Goal: Information Seeking & Learning: Check status

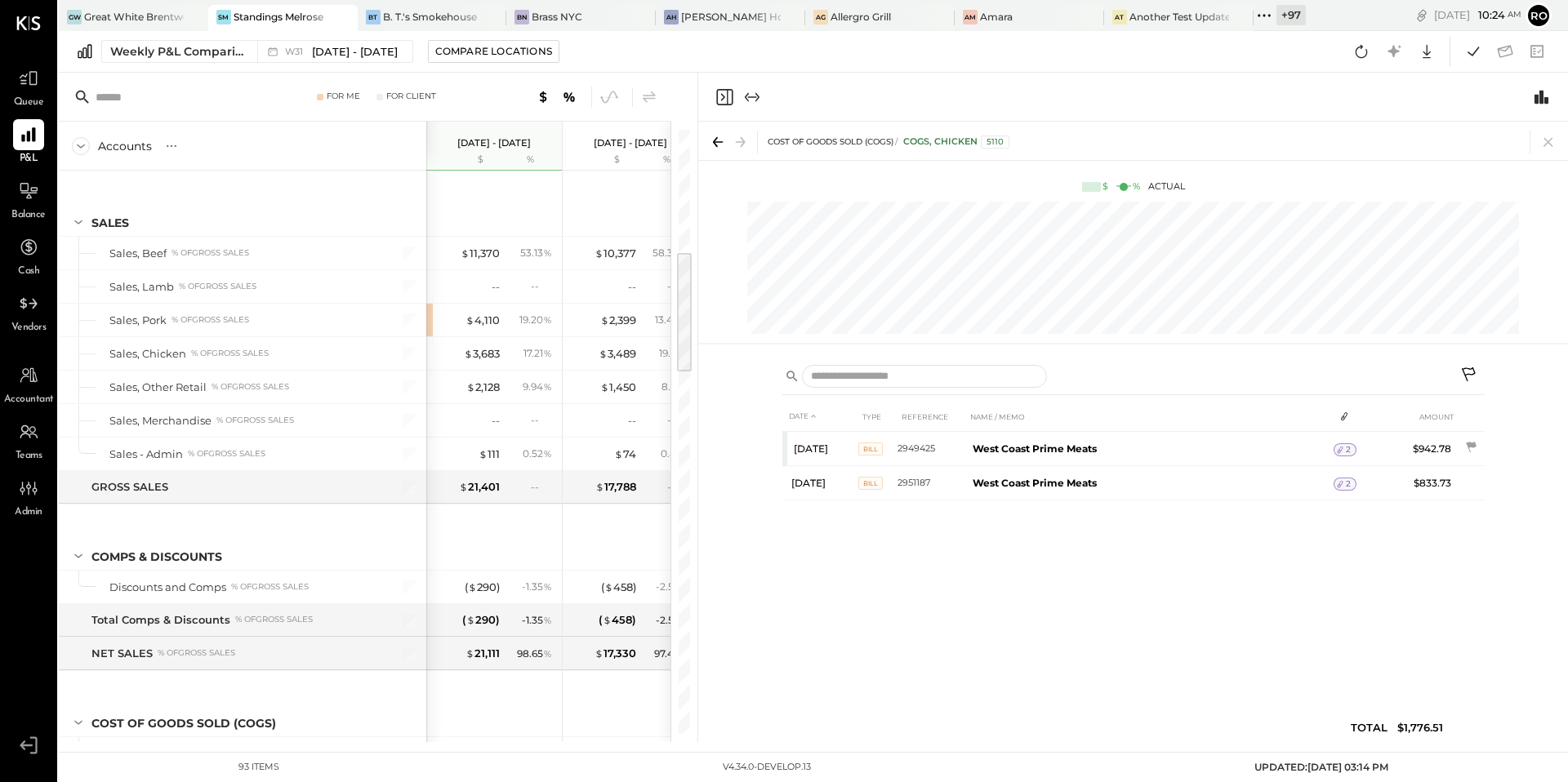
scroll to position [596, 0]
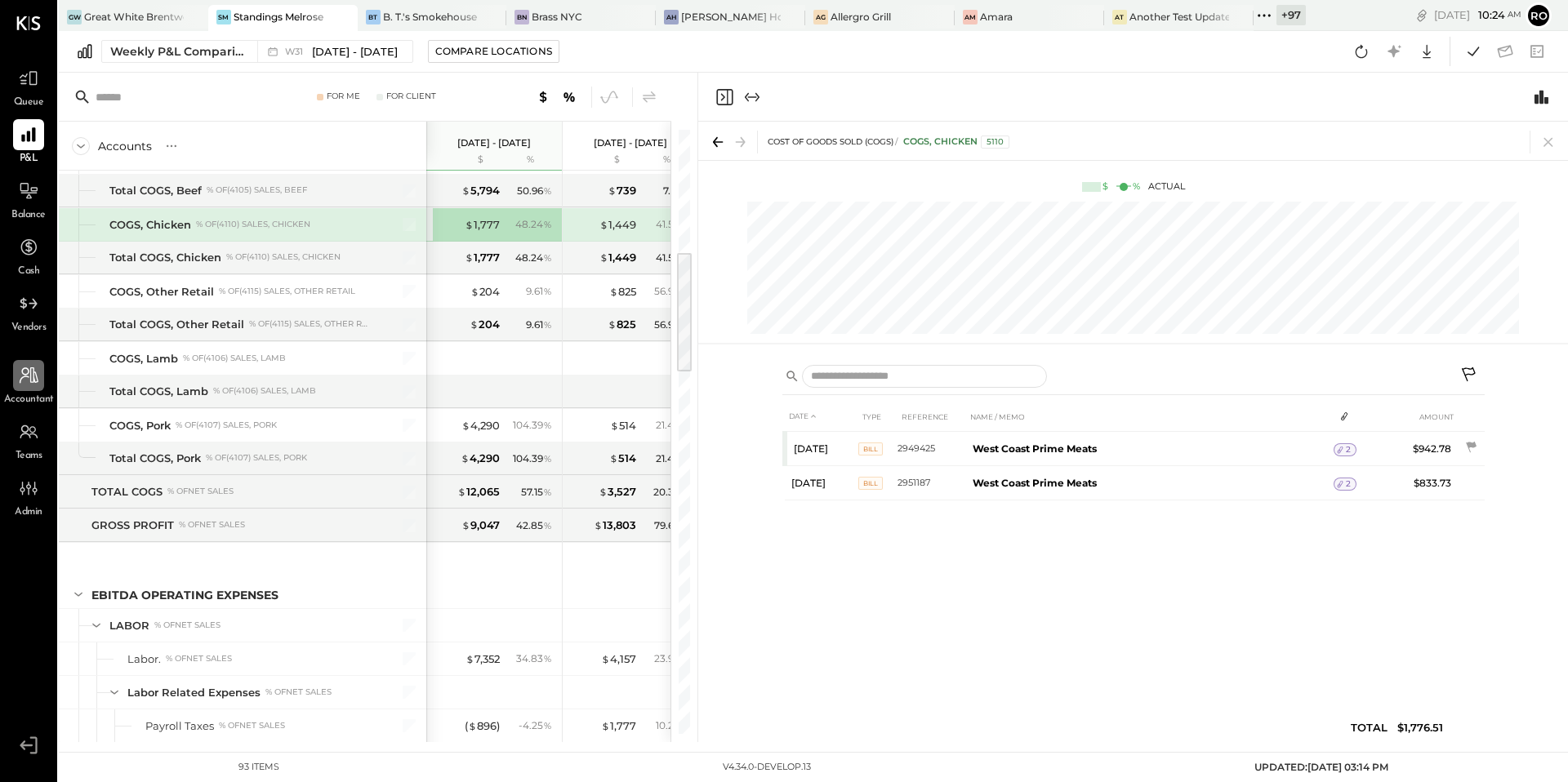
click at [31, 391] on div at bounding box center [29, 375] width 31 height 31
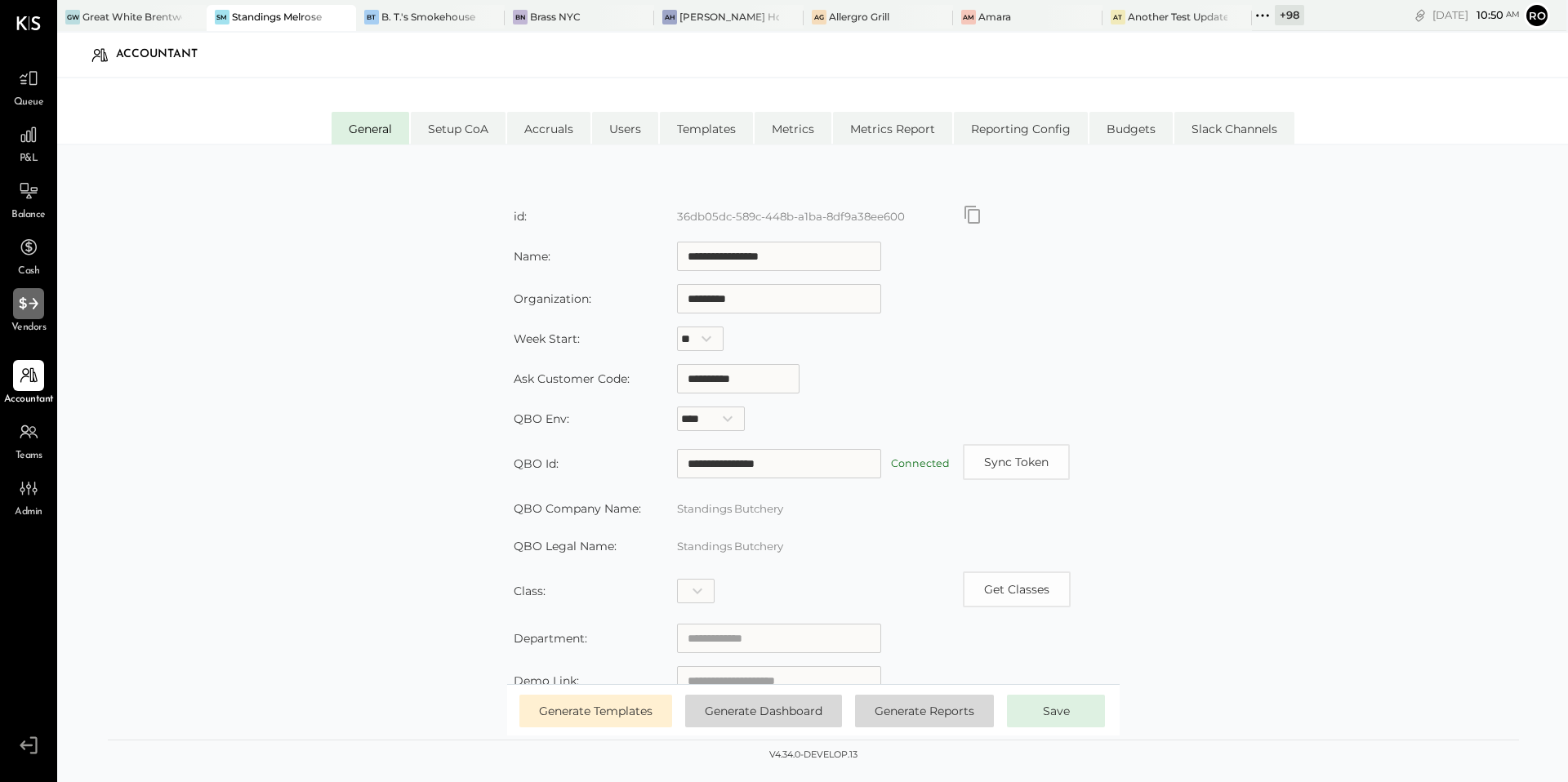
click at [33, 314] on div at bounding box center [29, 303] width 31 height 31
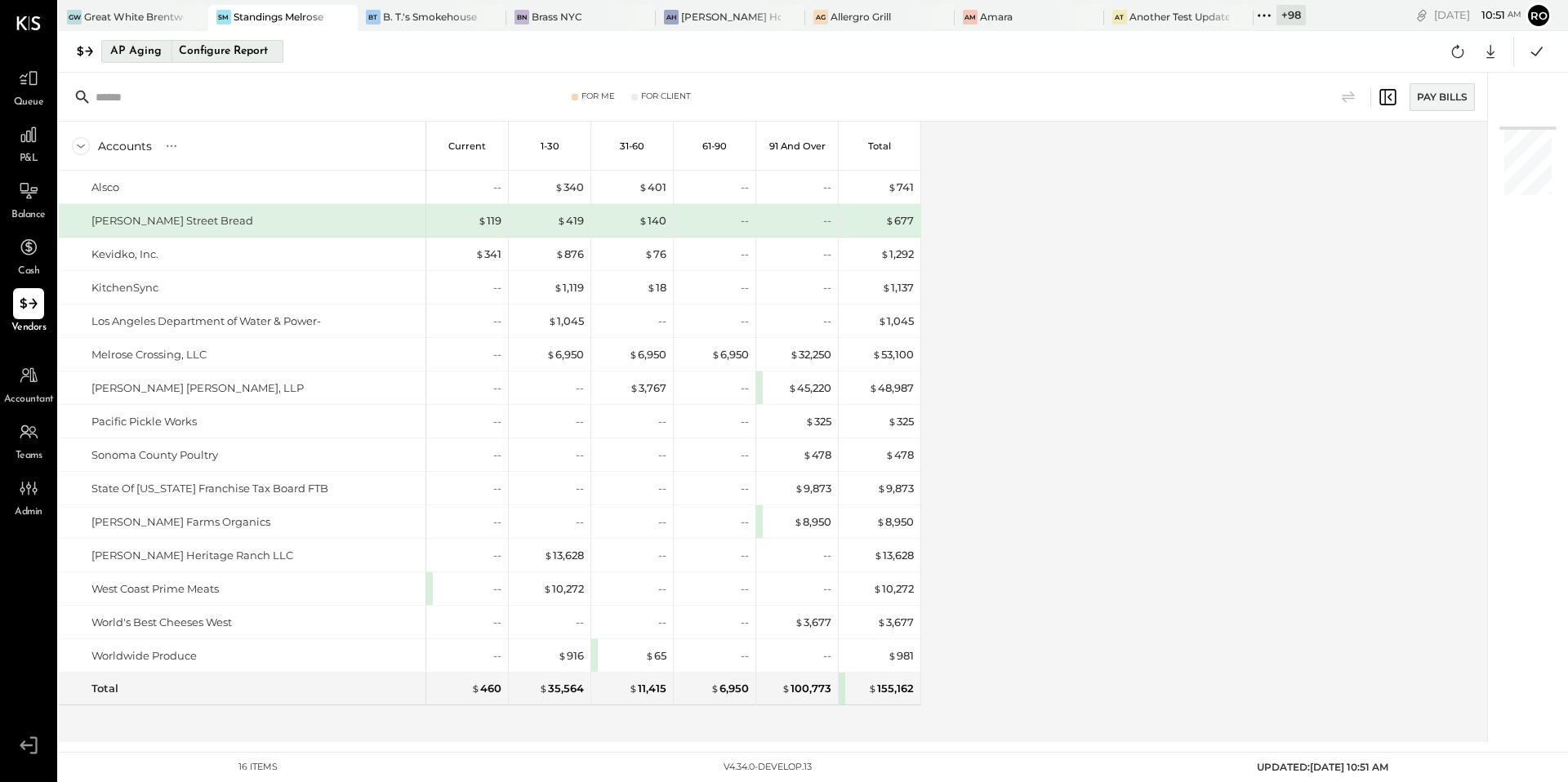
click at [162, 48] on button "AP Aging Configure Report" at bounding box center [192, 51] width 182 height 22
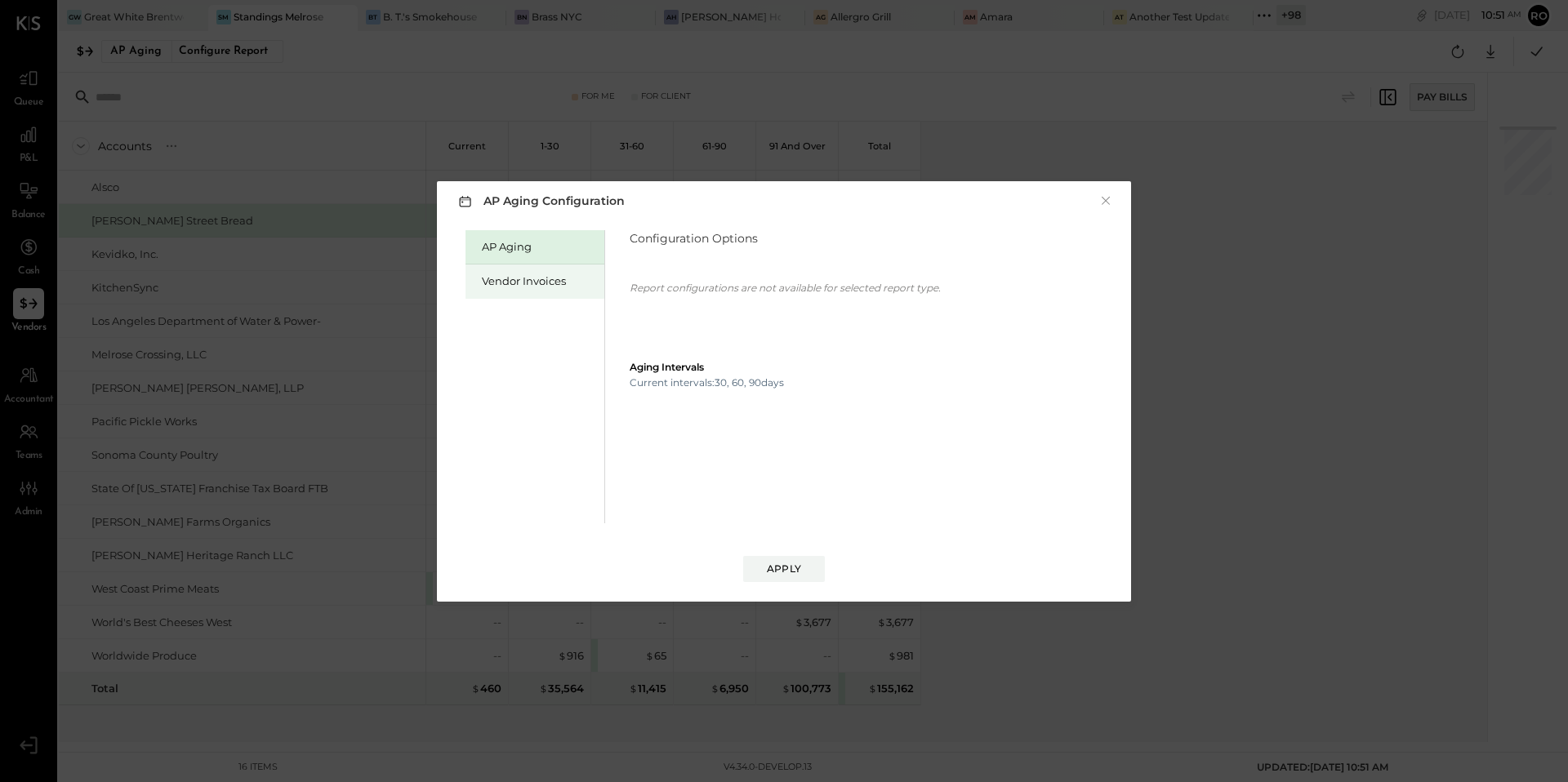
click at [510, 277] on div "Vendor Invoices" at bounding box center [539, 281] width 114 height 15
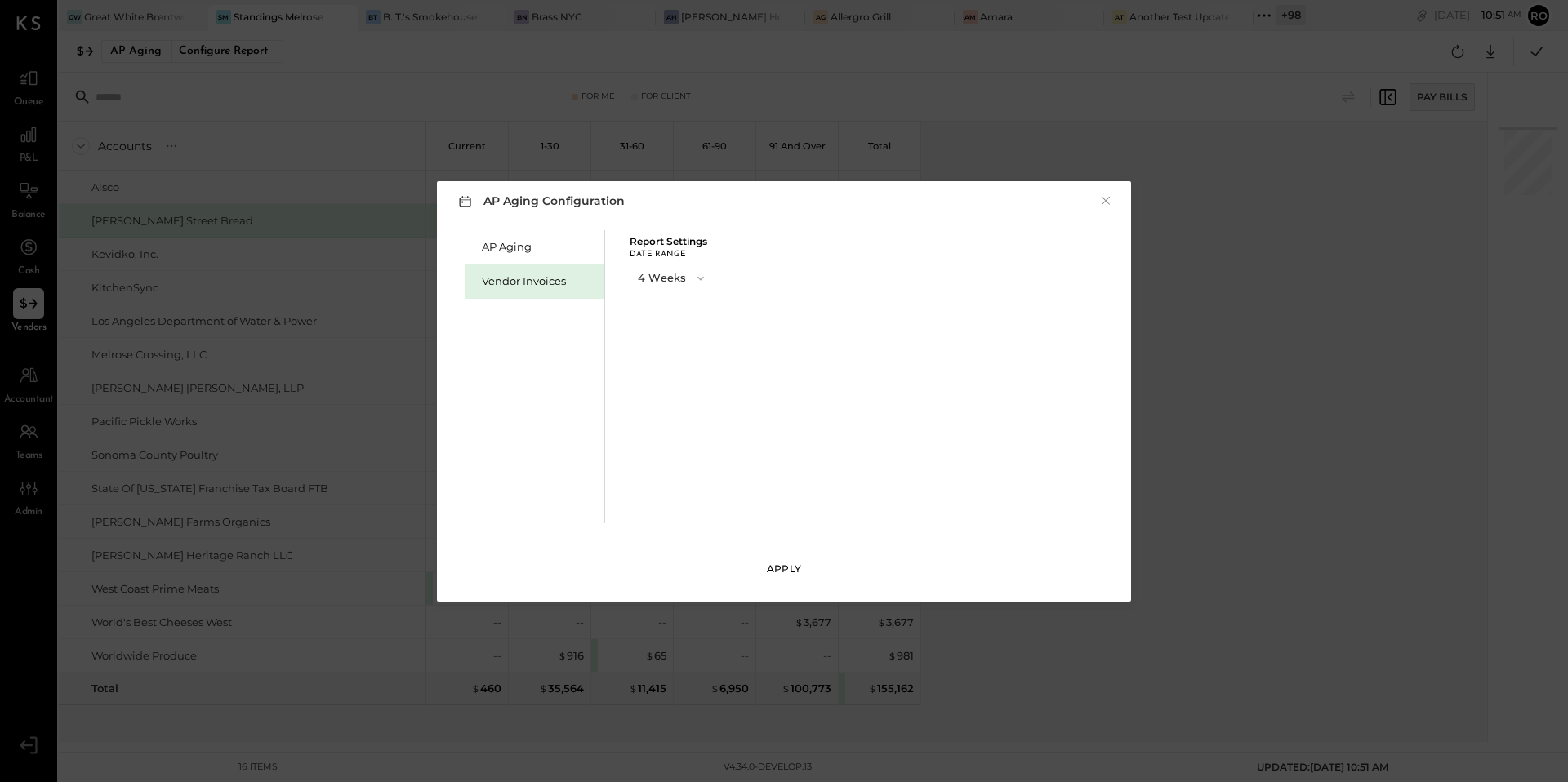
click at [795, 567] on div "Apply" at bounding box center [784, 568] width 34 height 13
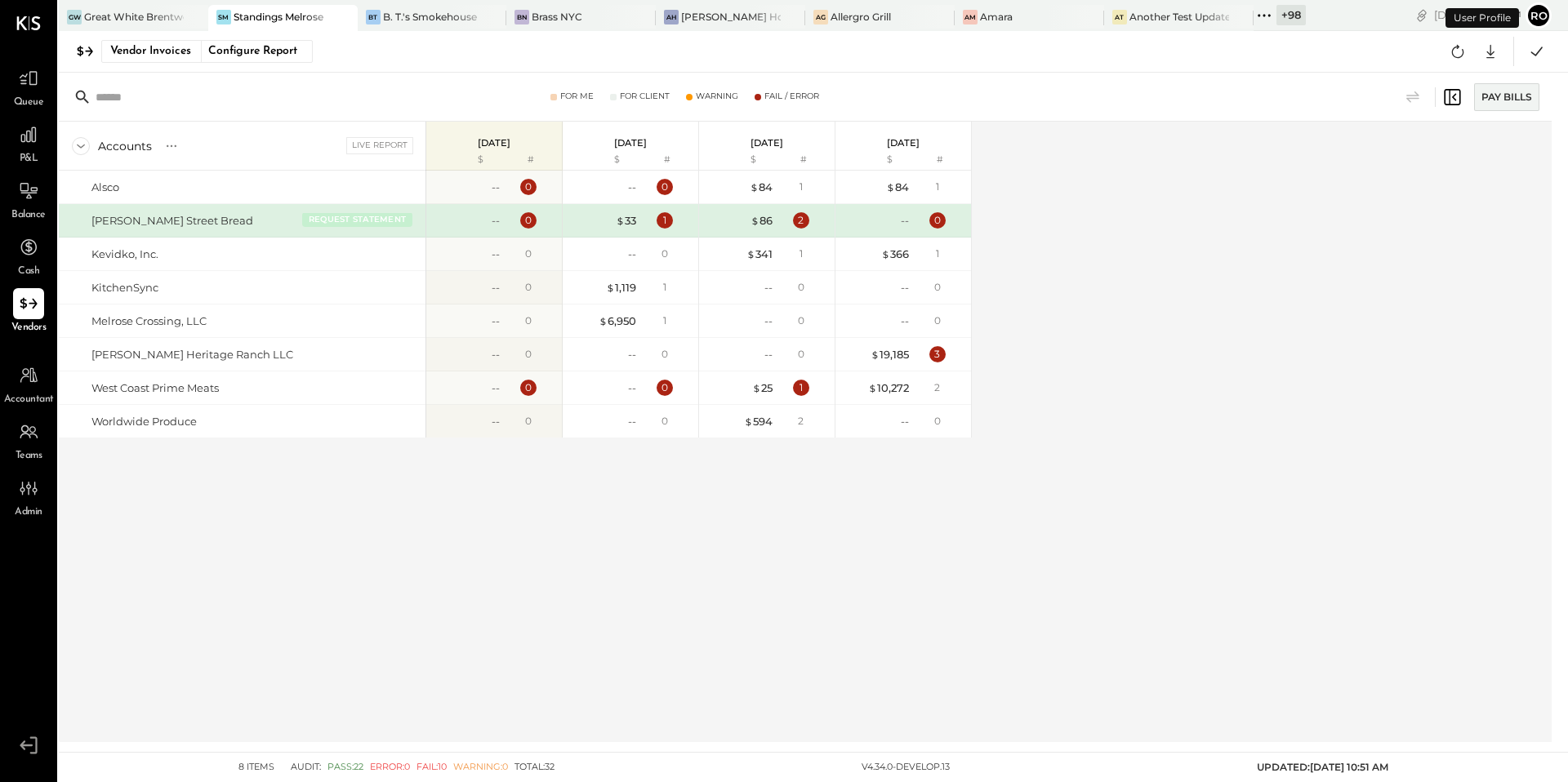
click at [390, 212] on button "REQUEST STATEMENT" at bounding box center [357, 219] width 110 height 14
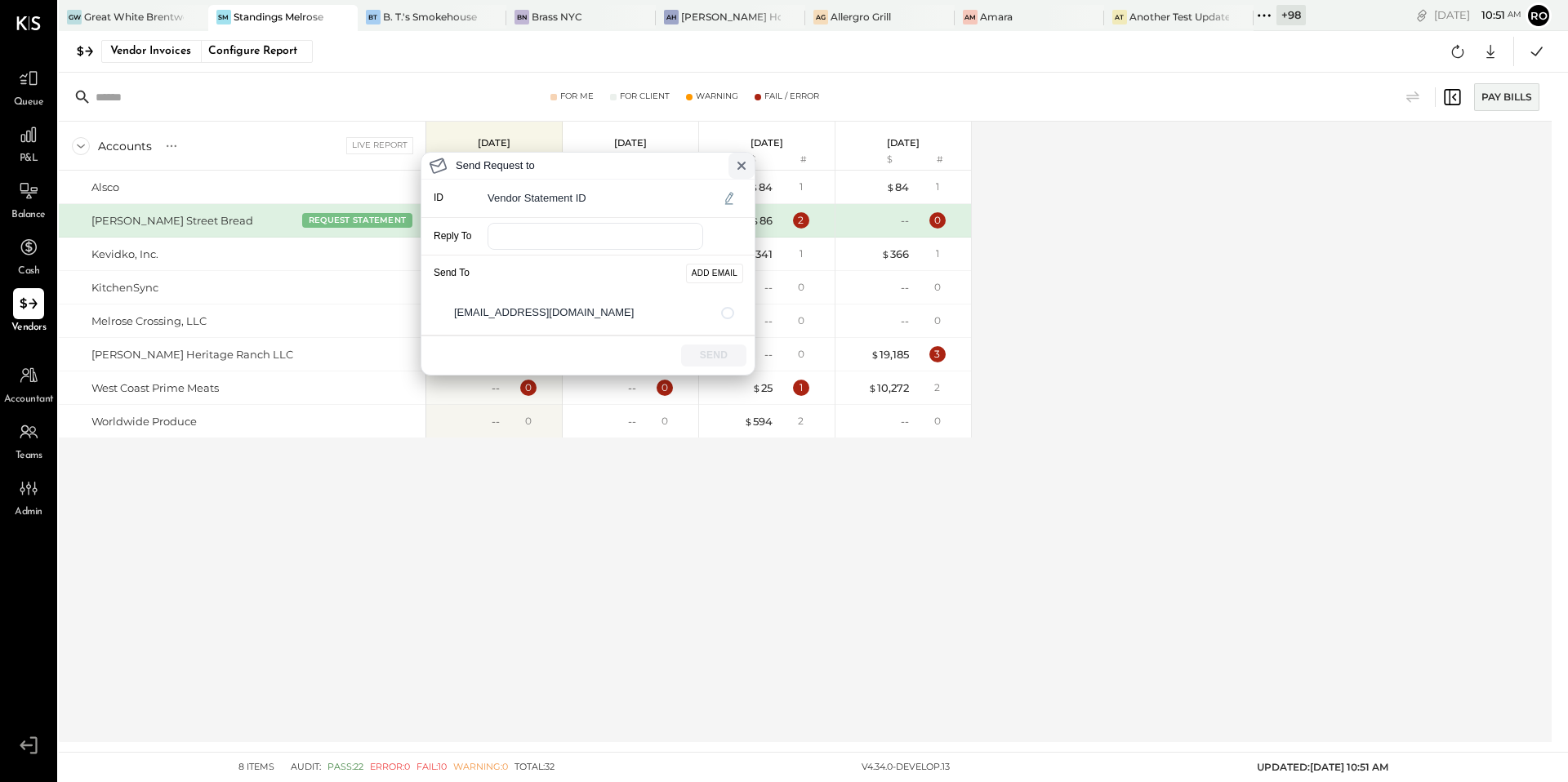
click at [745, 167] on icon at bounding box center [742, 165] width 13 height 13
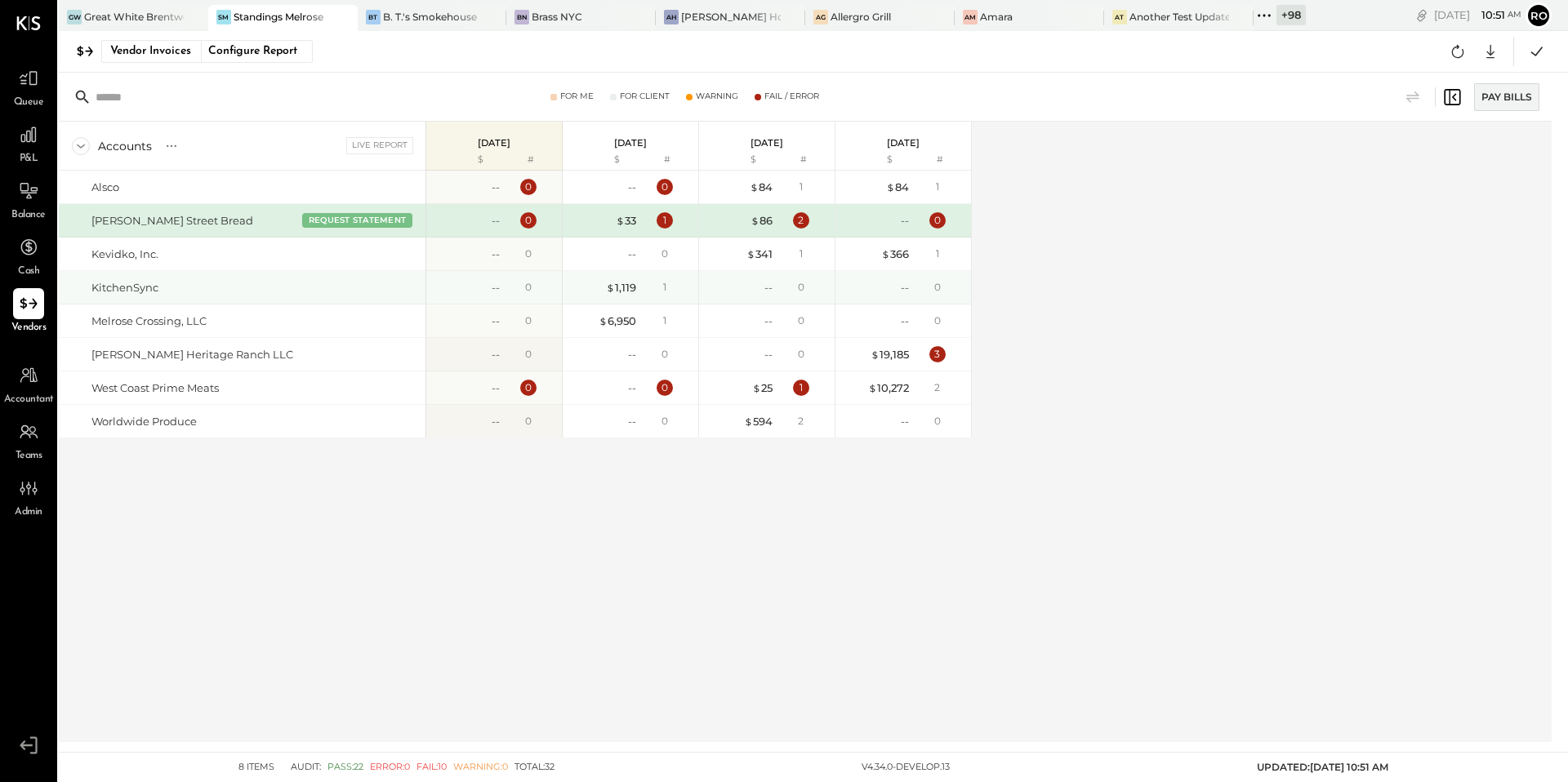
click at [330, 281] on div "KitchenSync" at bounding box center [255, 287] width 328 height 15
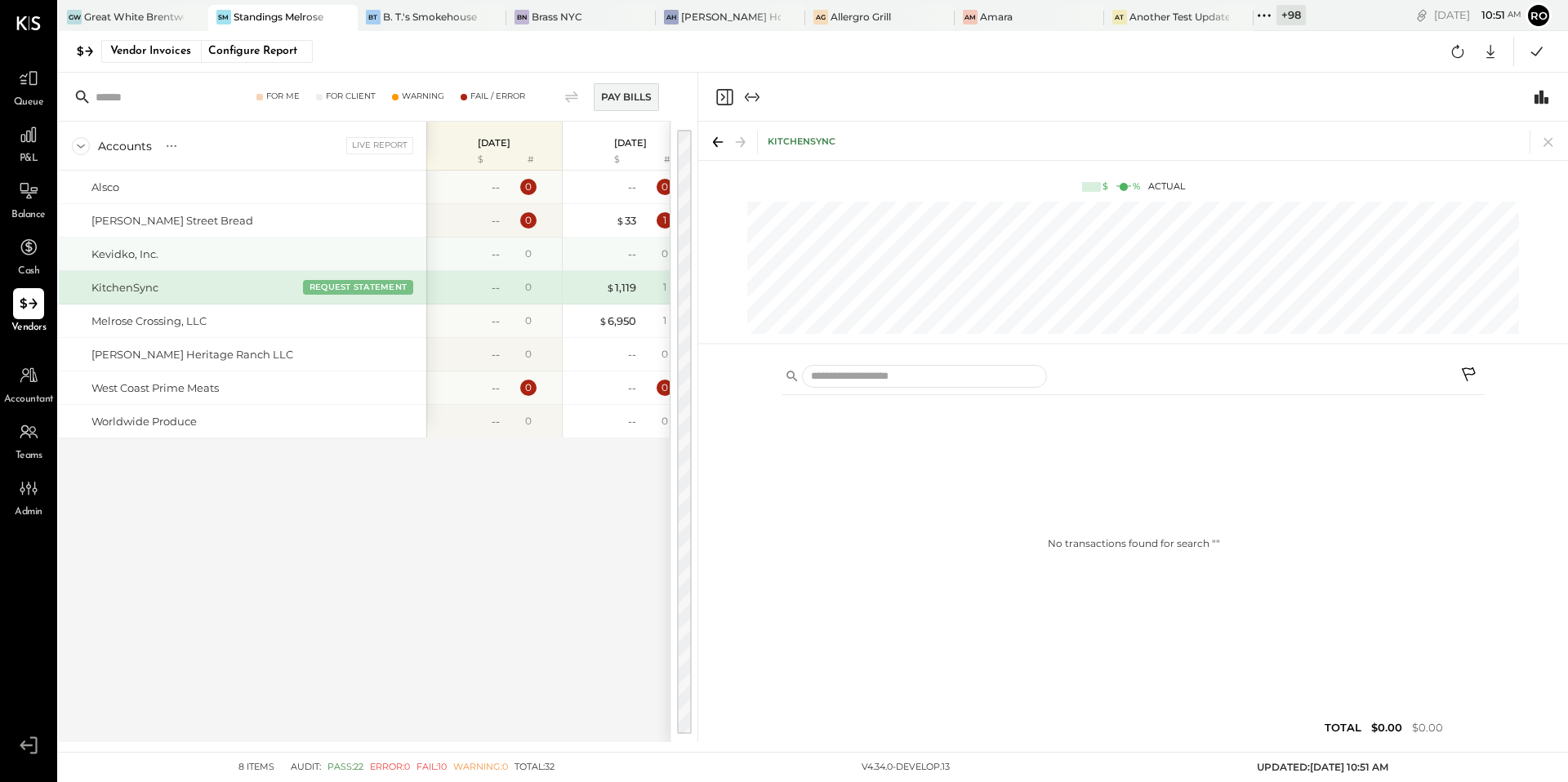
click at [349, 252] on div "Kevidko, Inc." at bounding box center [256, 254] width 329 height 15
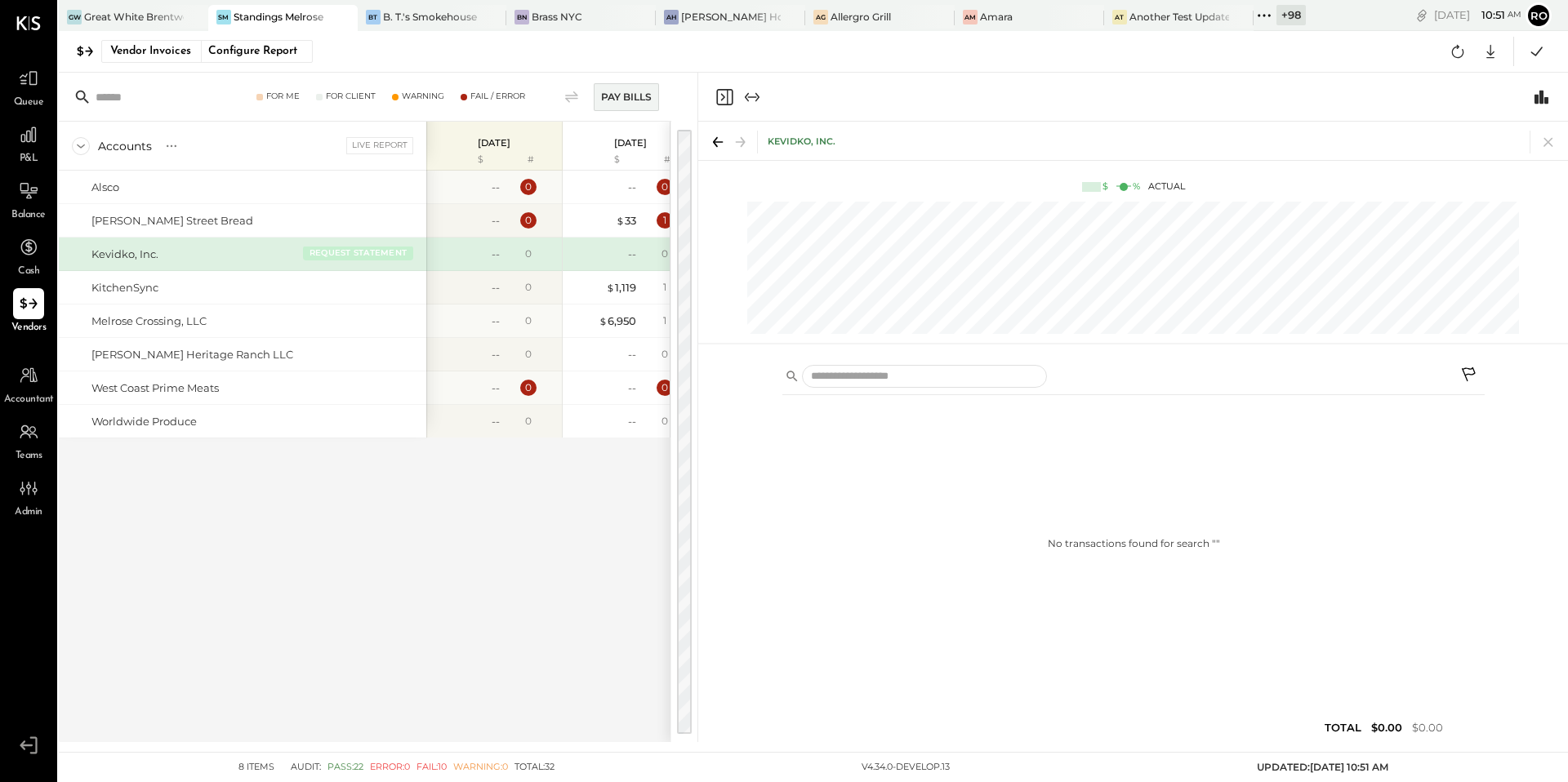
click at [349, 251] on button "REQUEST STATEMENT" at bounding box center [357, 253] width 110 height 14
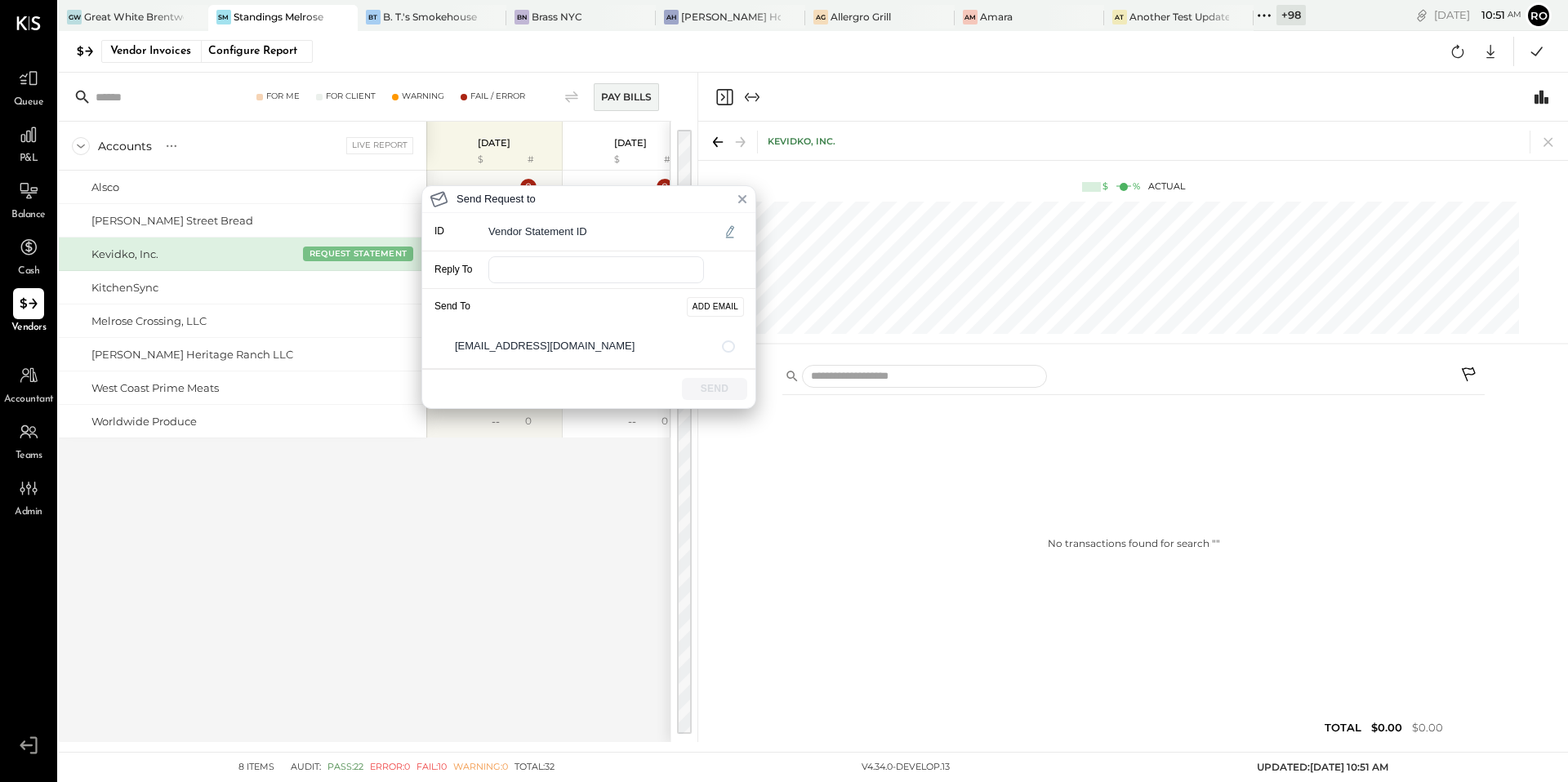
click at [356, 319] on div "Send Request to ID Vendor Statement ID Reply To Send To ADD EMAIL accounting@ke…" at bounding box center [784, 391] width 1568 height 782
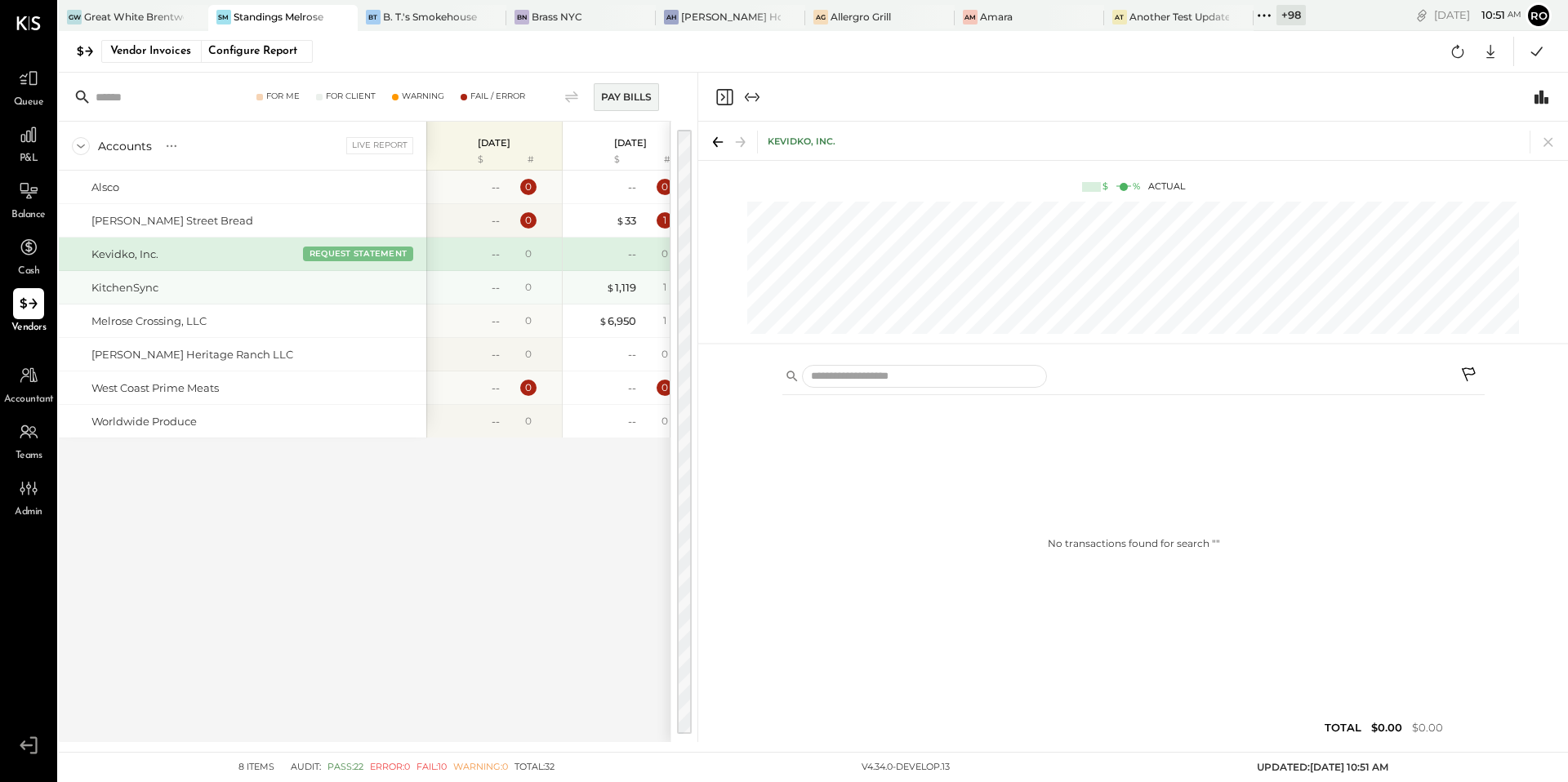
click at [357, 296] on div "KitchenSync" at bounding box center [242, 287] width 367 height 32
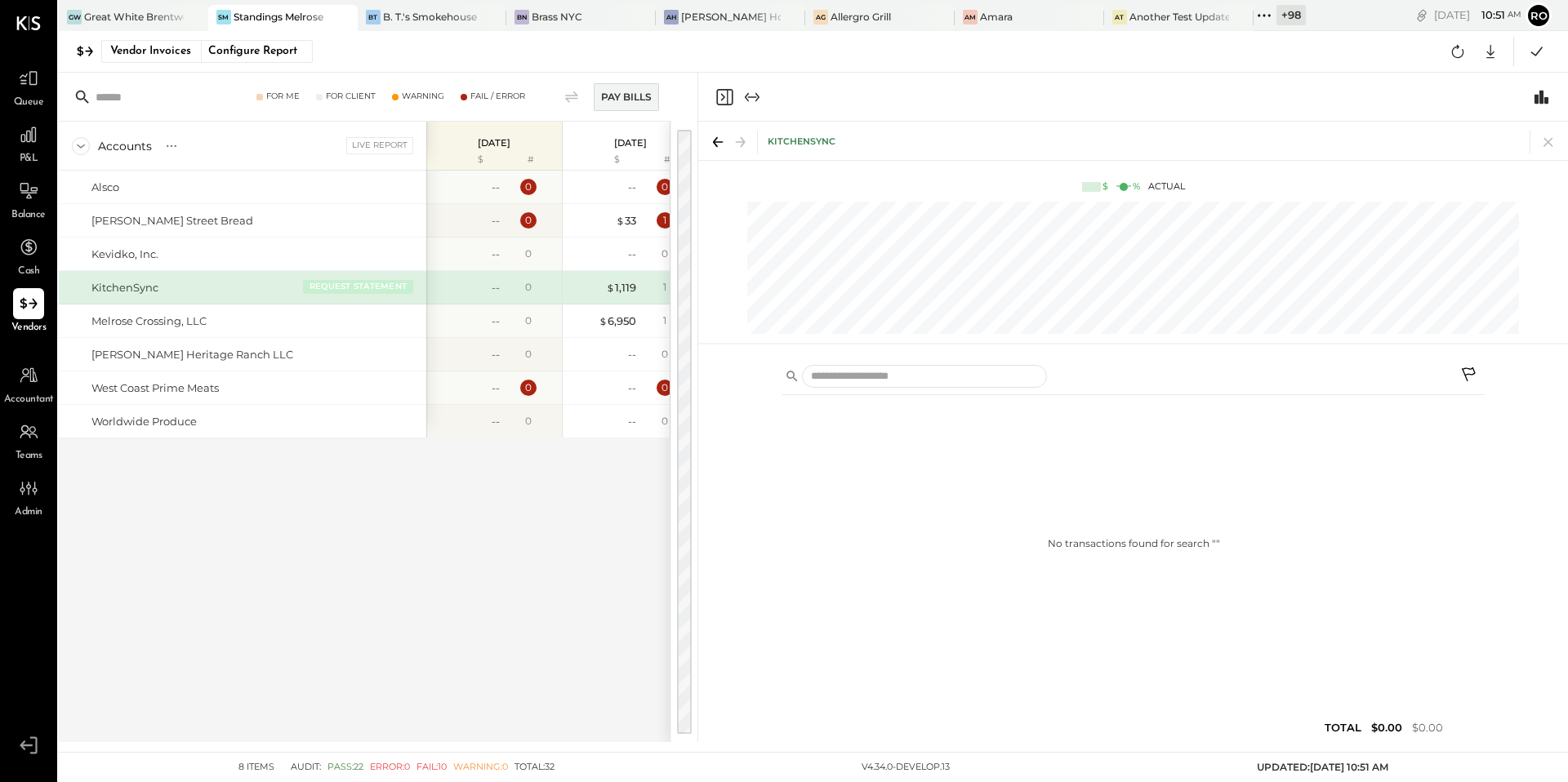
click at [357, 291] on button "REQUEST STATEMENT" at bounding box center [357, 286] width 110 height 14
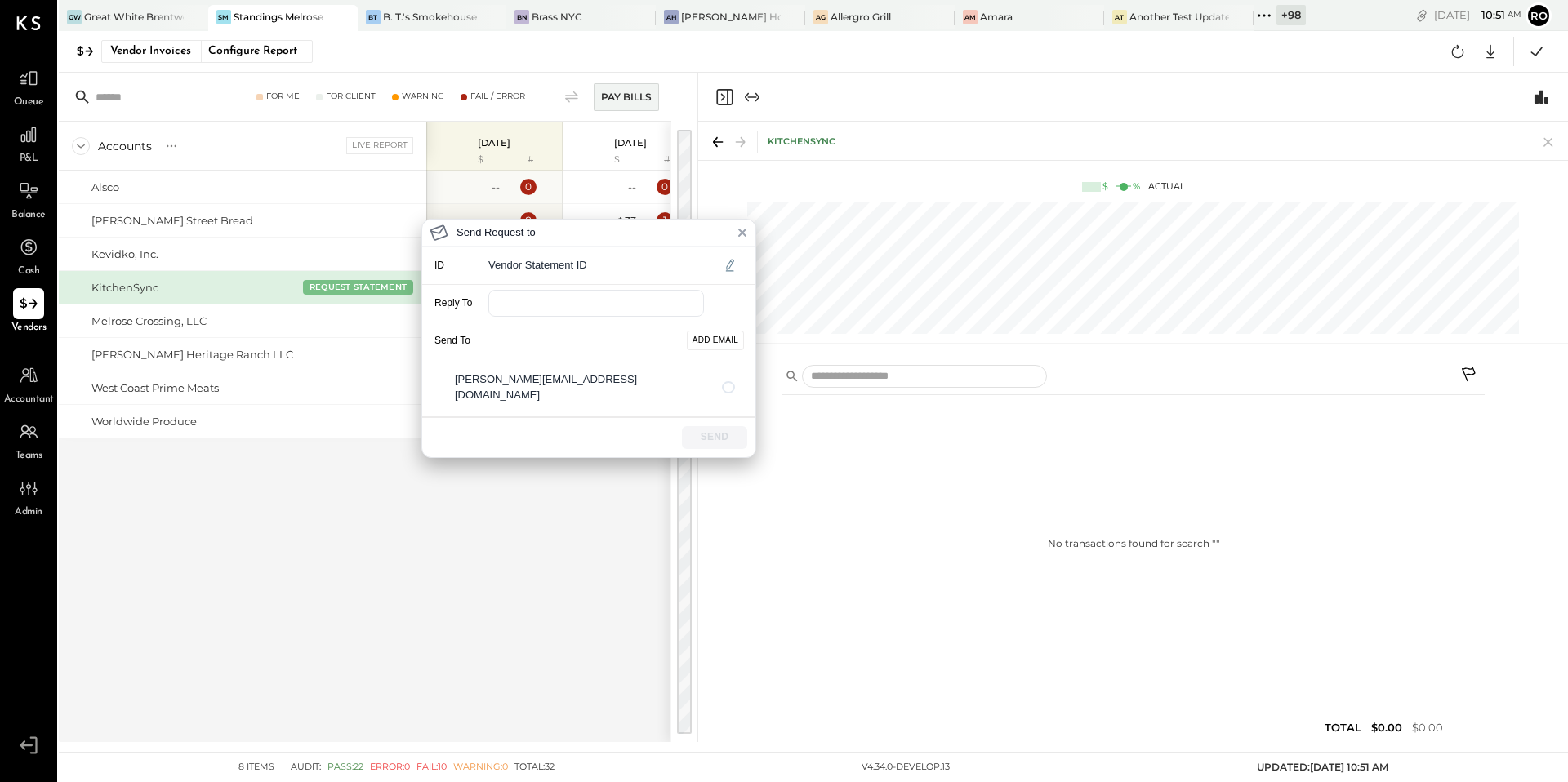
click at [352, 338] on div "Send Request to ID Vendor Statement ID Reply To Send To ADD EMAIL alex@kitchens…" at bounding box center [784, 391] width 1568 height 782
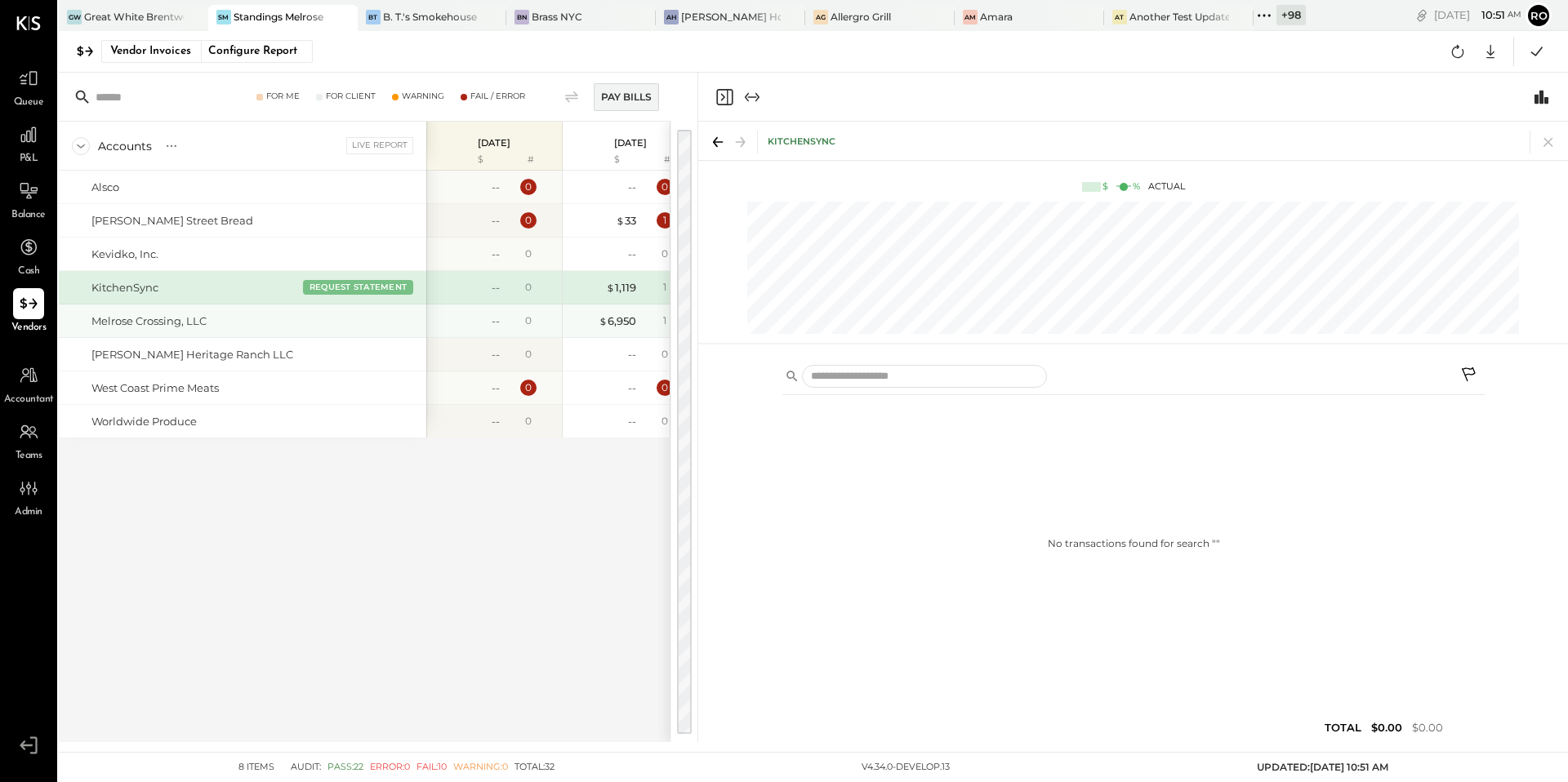
click at [352, 325] on div "Melrose Crossing, LLC" at bounding box center [256, 321] width 329 height 15
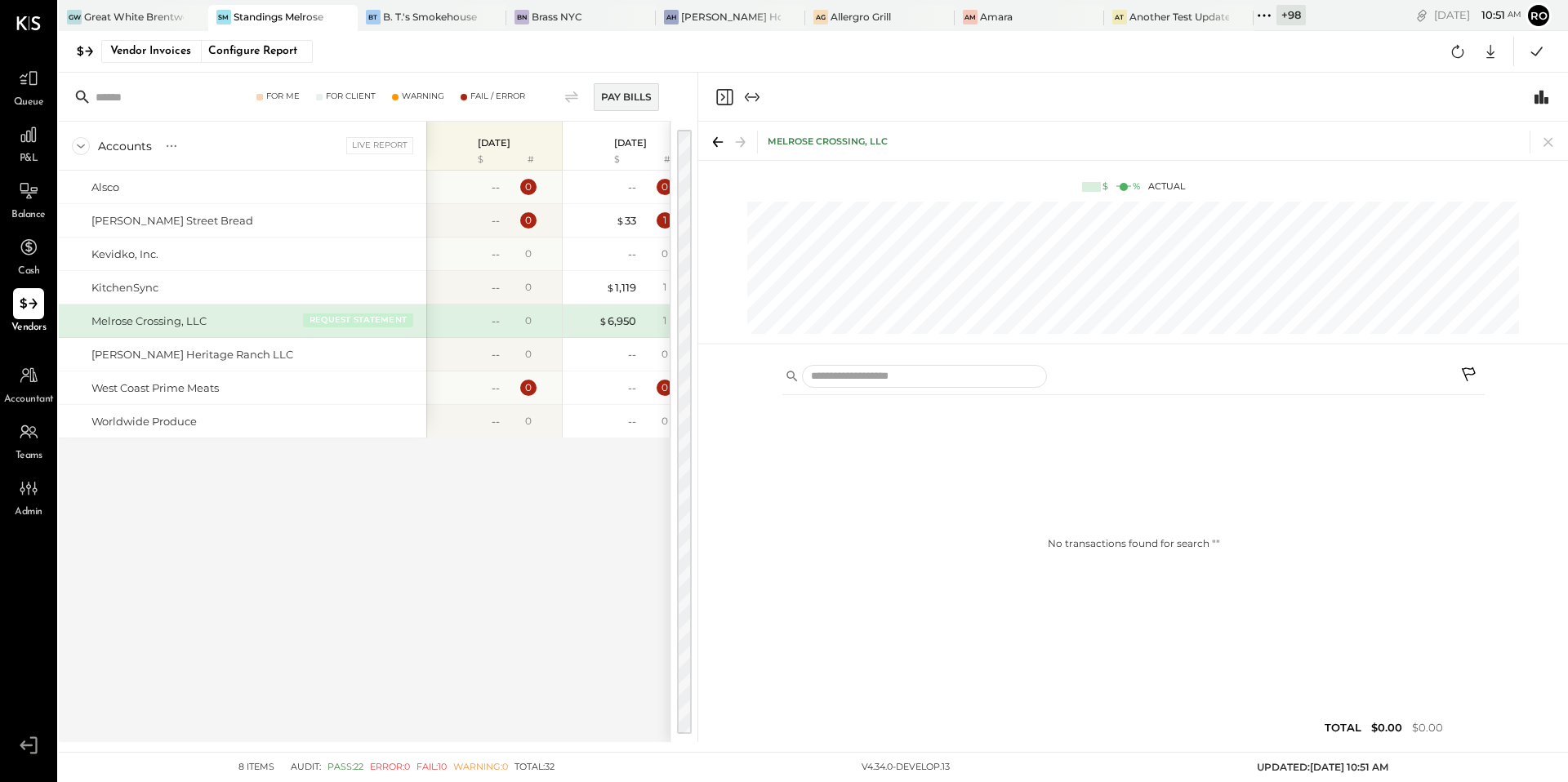
click at [352, 322] on button "REQUEST STATEMENT" at bounding box center [357, 320] width 110 height 14
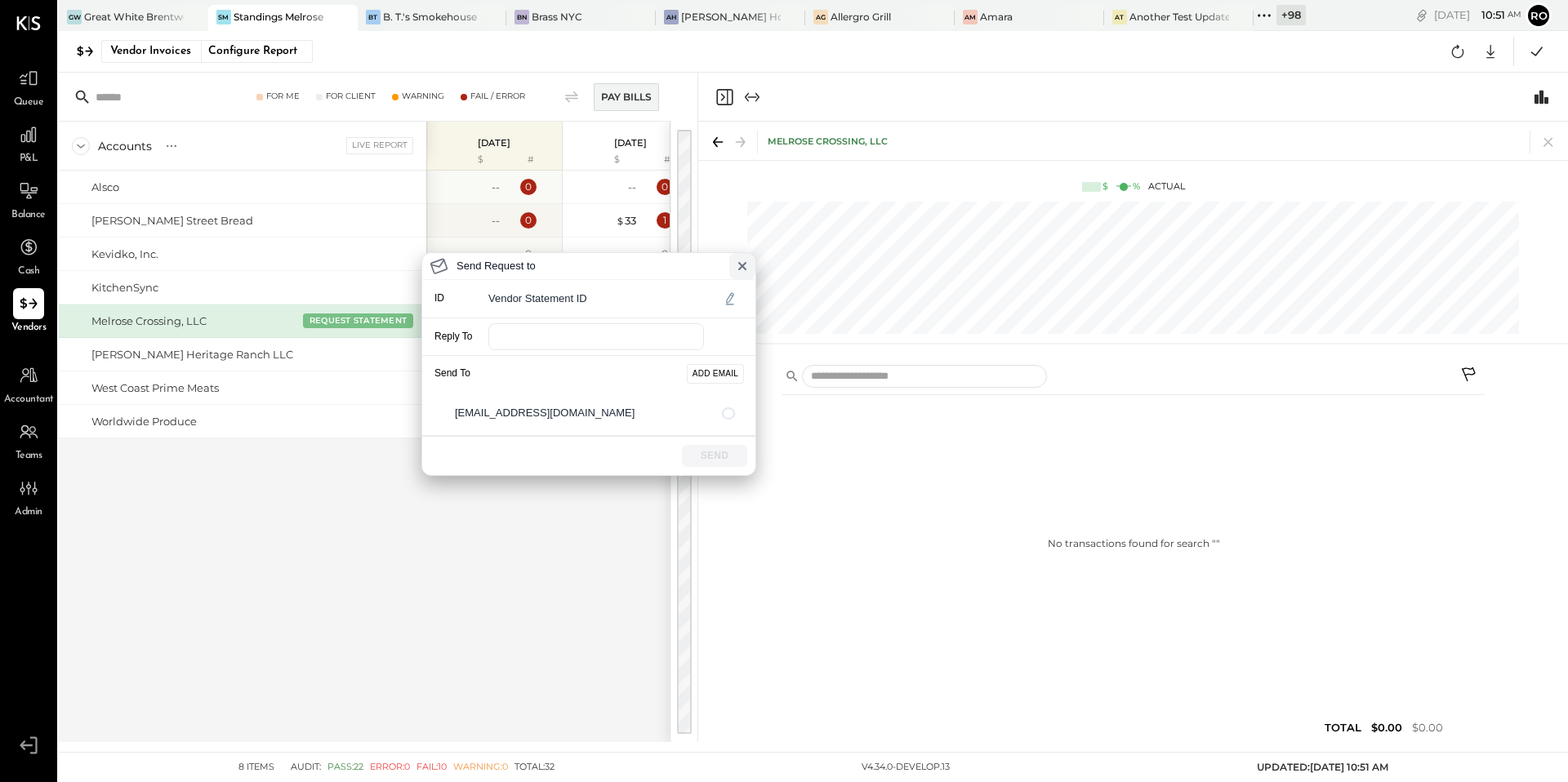
click at [743, 266] on icon at bounding box center [742, 266] width 6 height 6
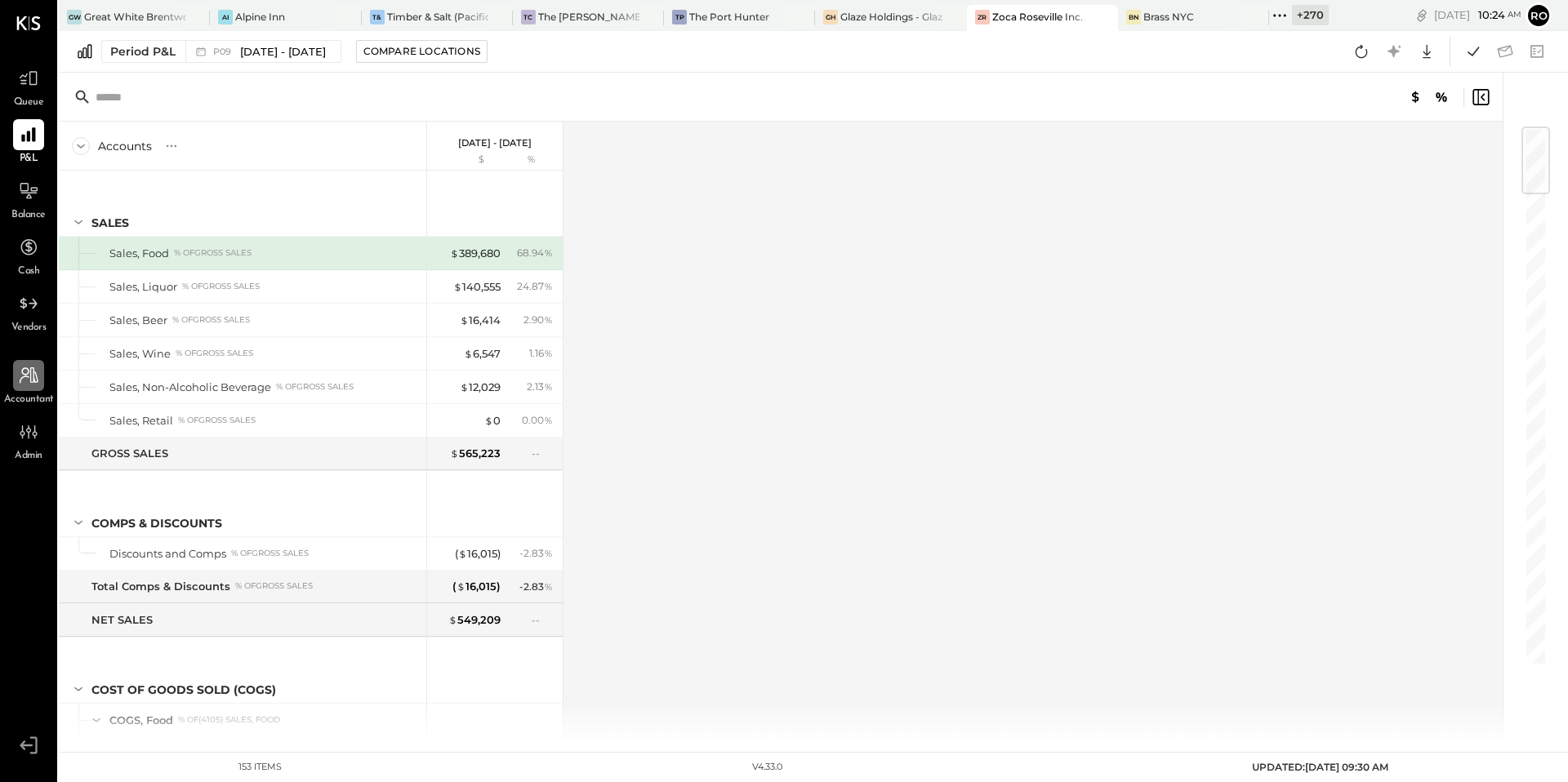
click at [31, 387] on div at bounding box center [29, 375] width 31 height 31
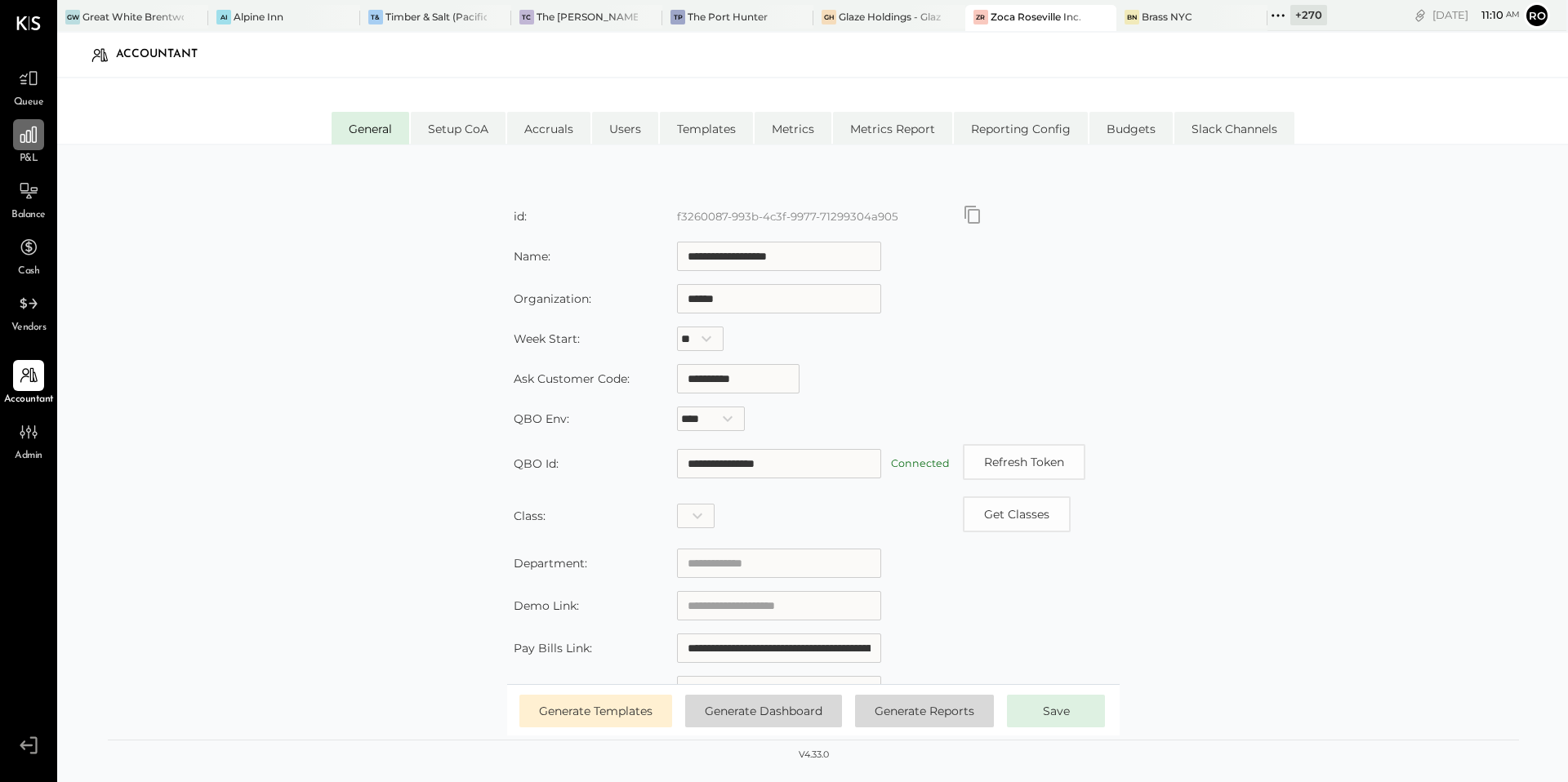
click at [22, 127] on icon at bounding box center [29, 135] width 22 height 22
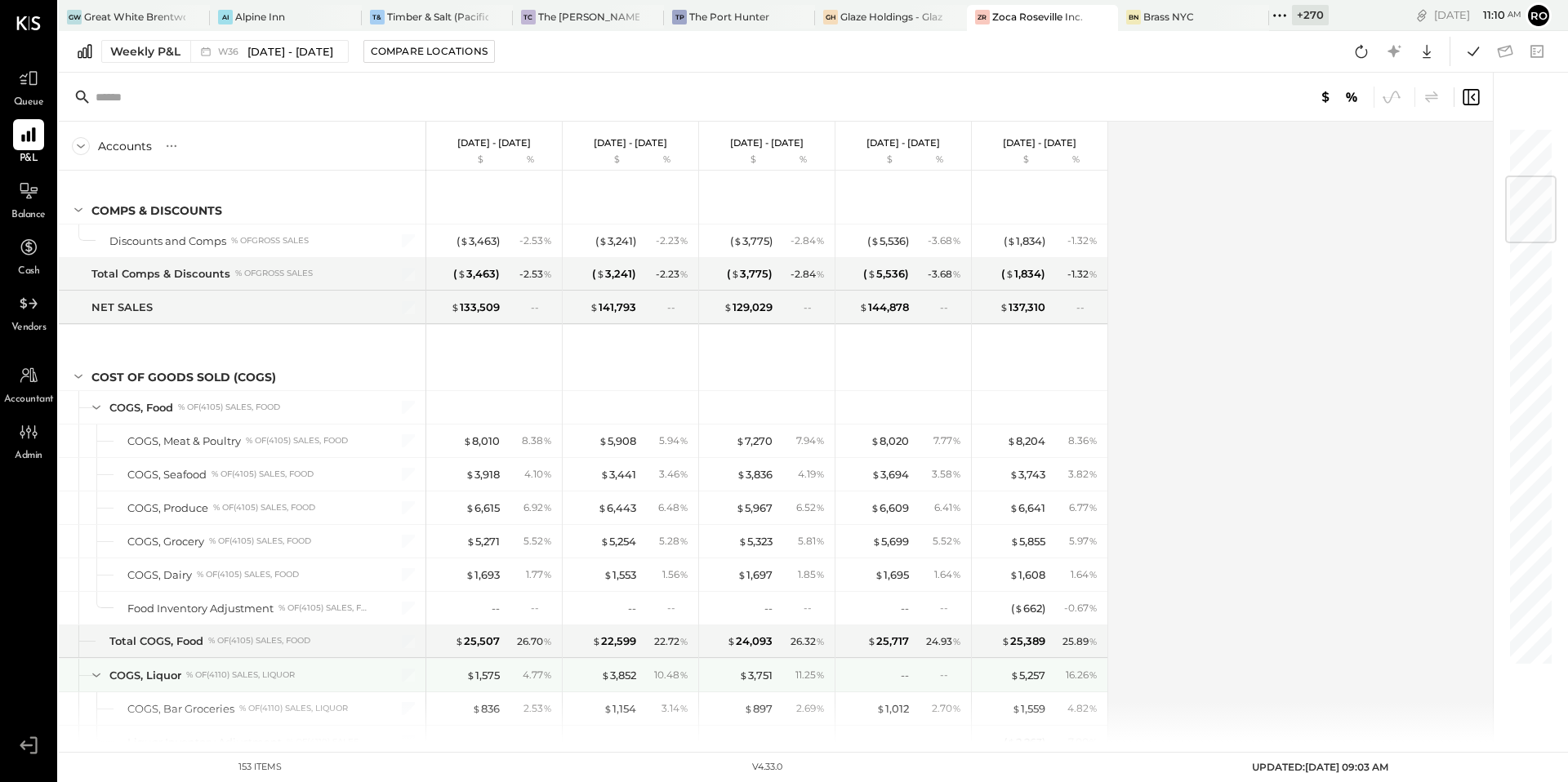
scroll to position [417, 0]
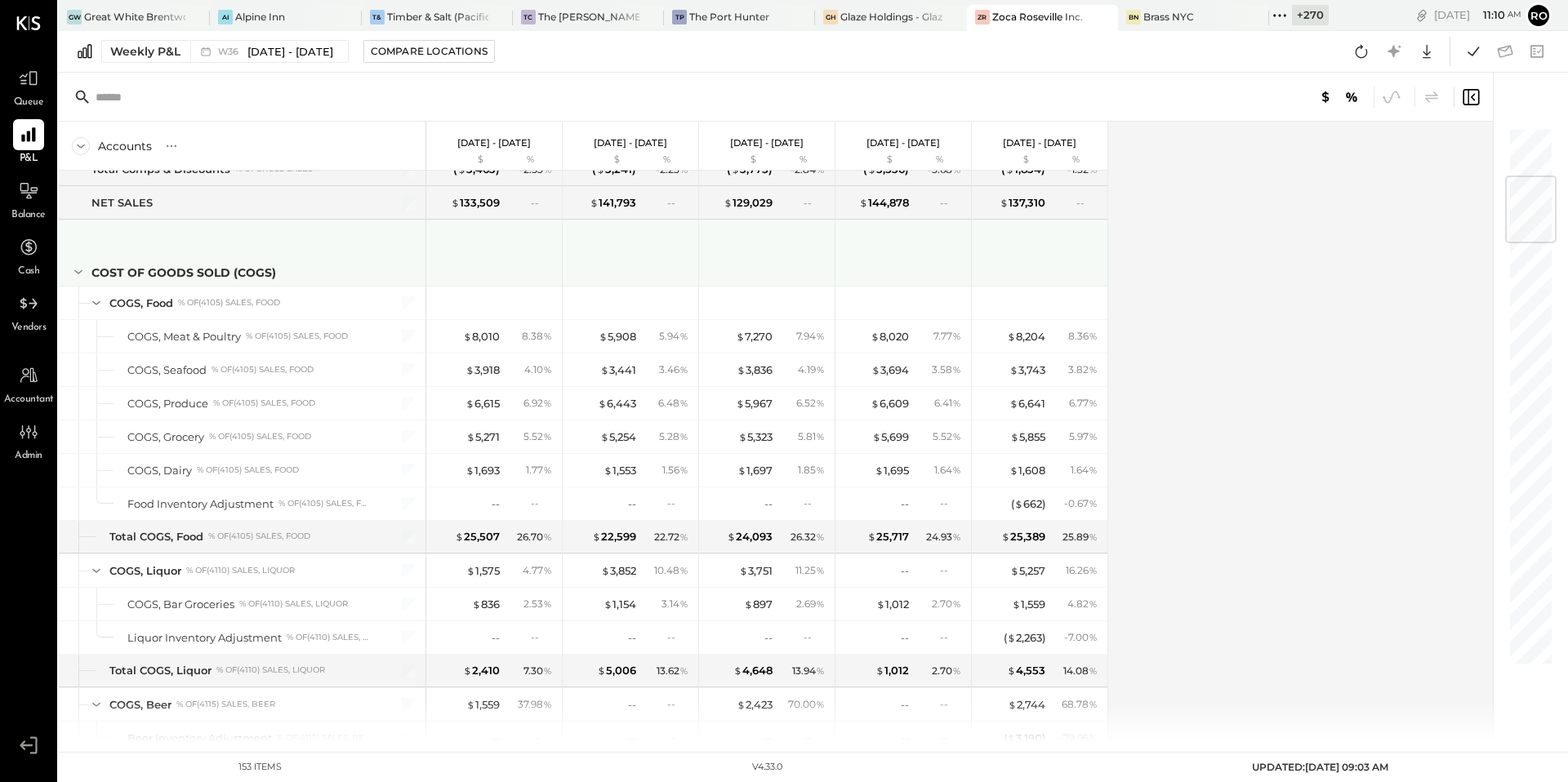
click at [202, 270] on div "COST OF GOODS SOLD (COGS)" at bounding box center [184, 273] width 185 height 16
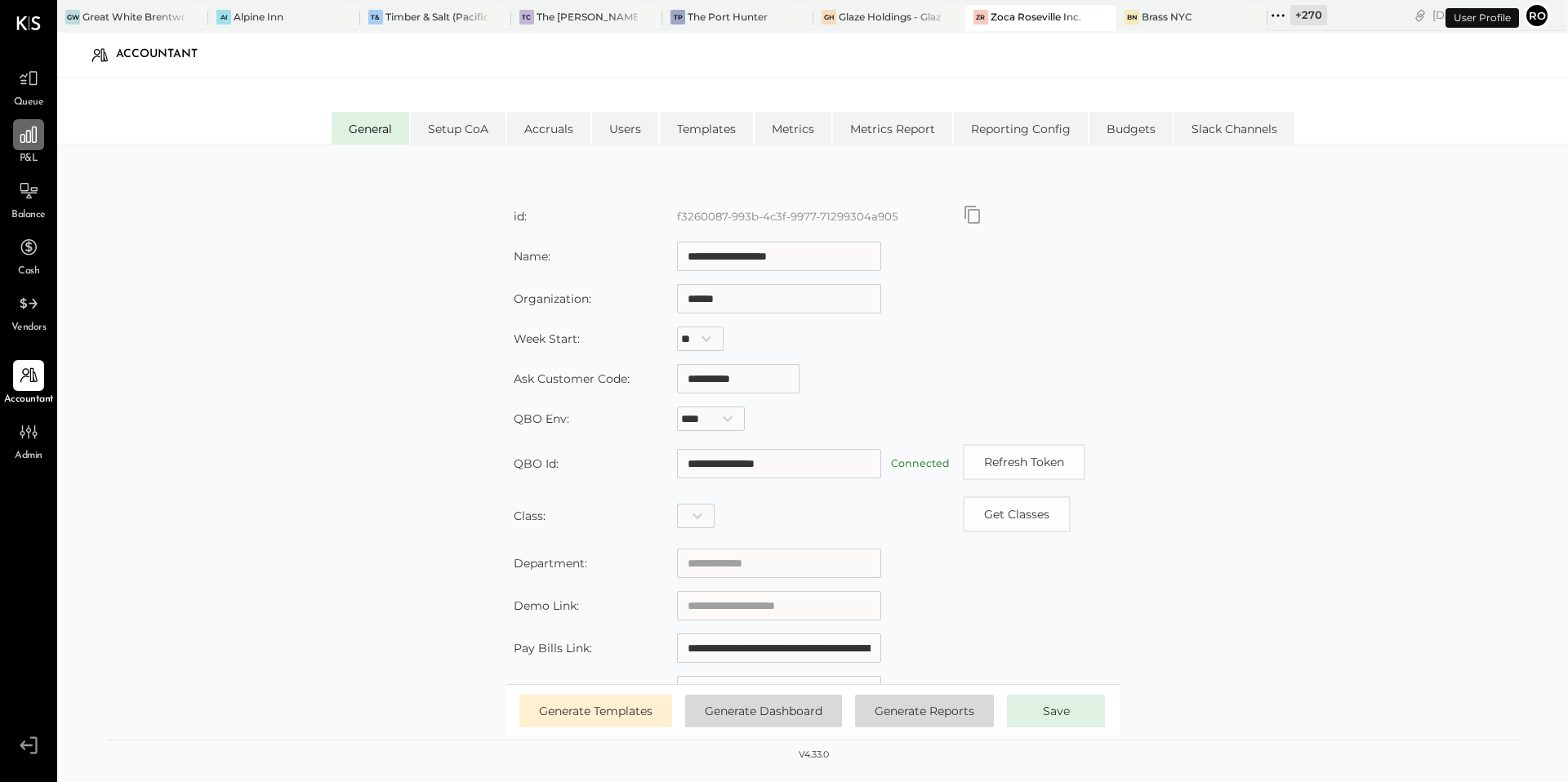
click at [22, 128] on icon at bounding box center [29, 135] width 22 height 22
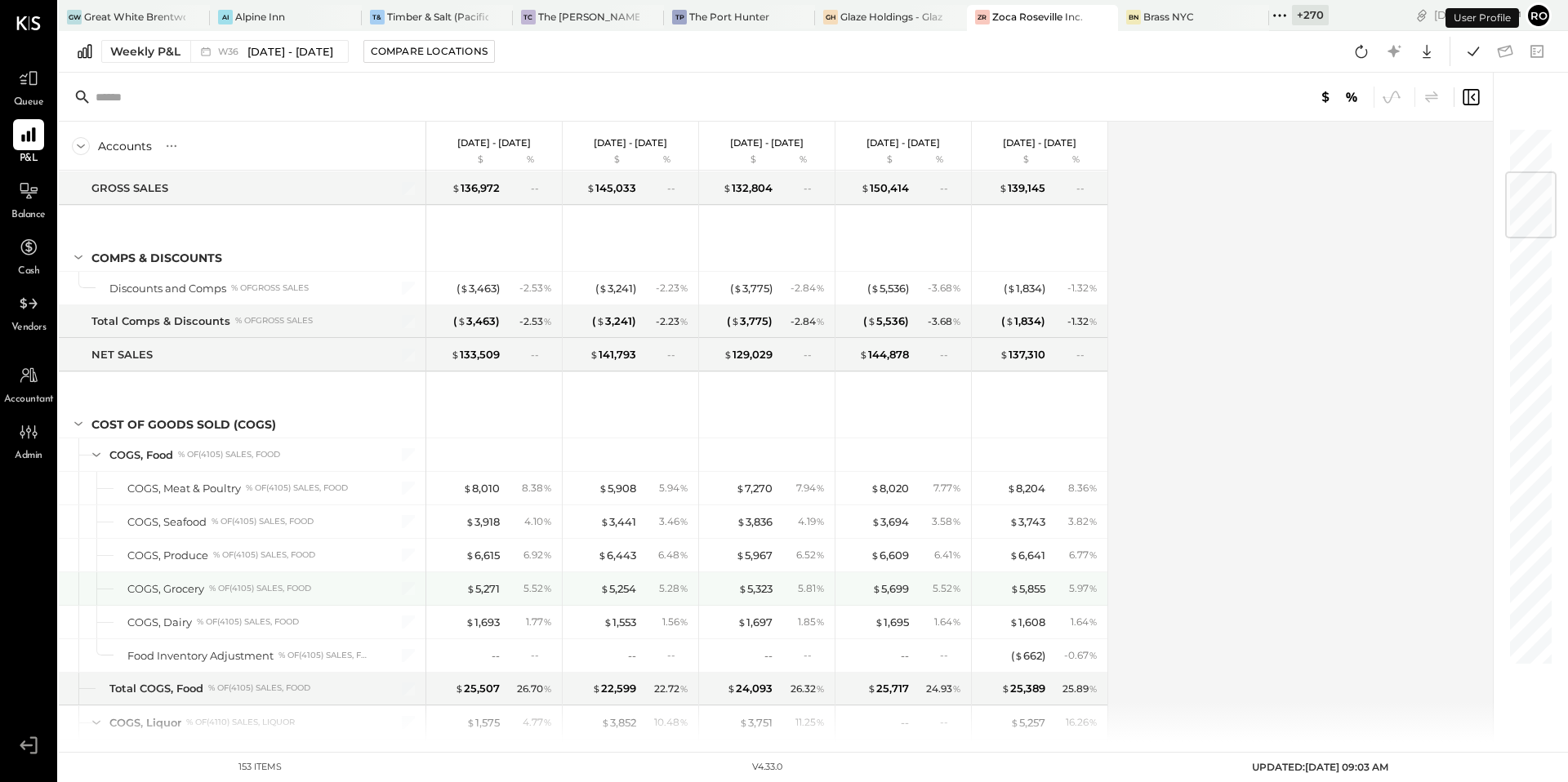
scroll to position [628, 0]
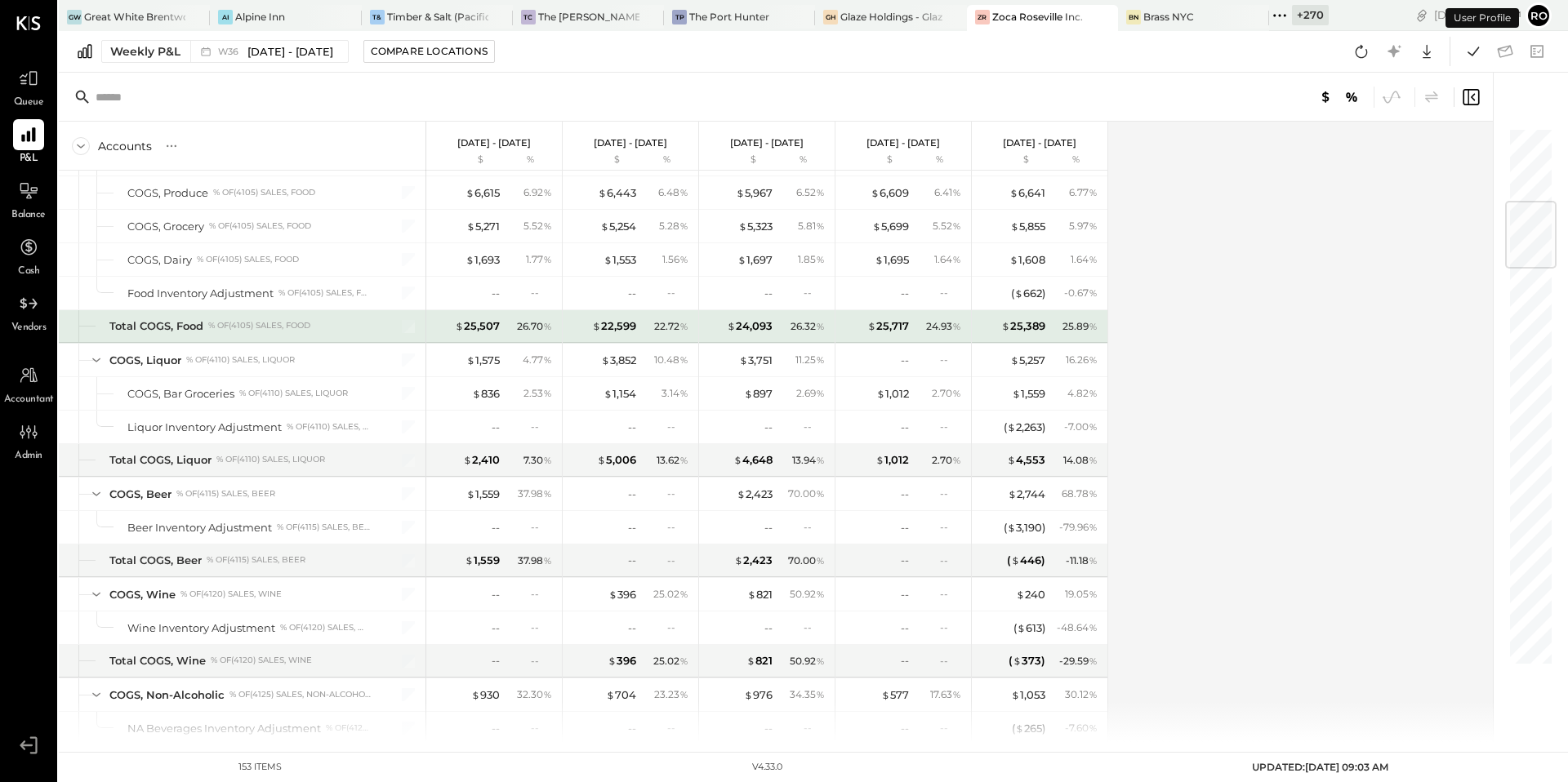
click at [511, 313] on div "$ 25,507 26.70 %" at bounding box center [496, 327] width 122 height 32
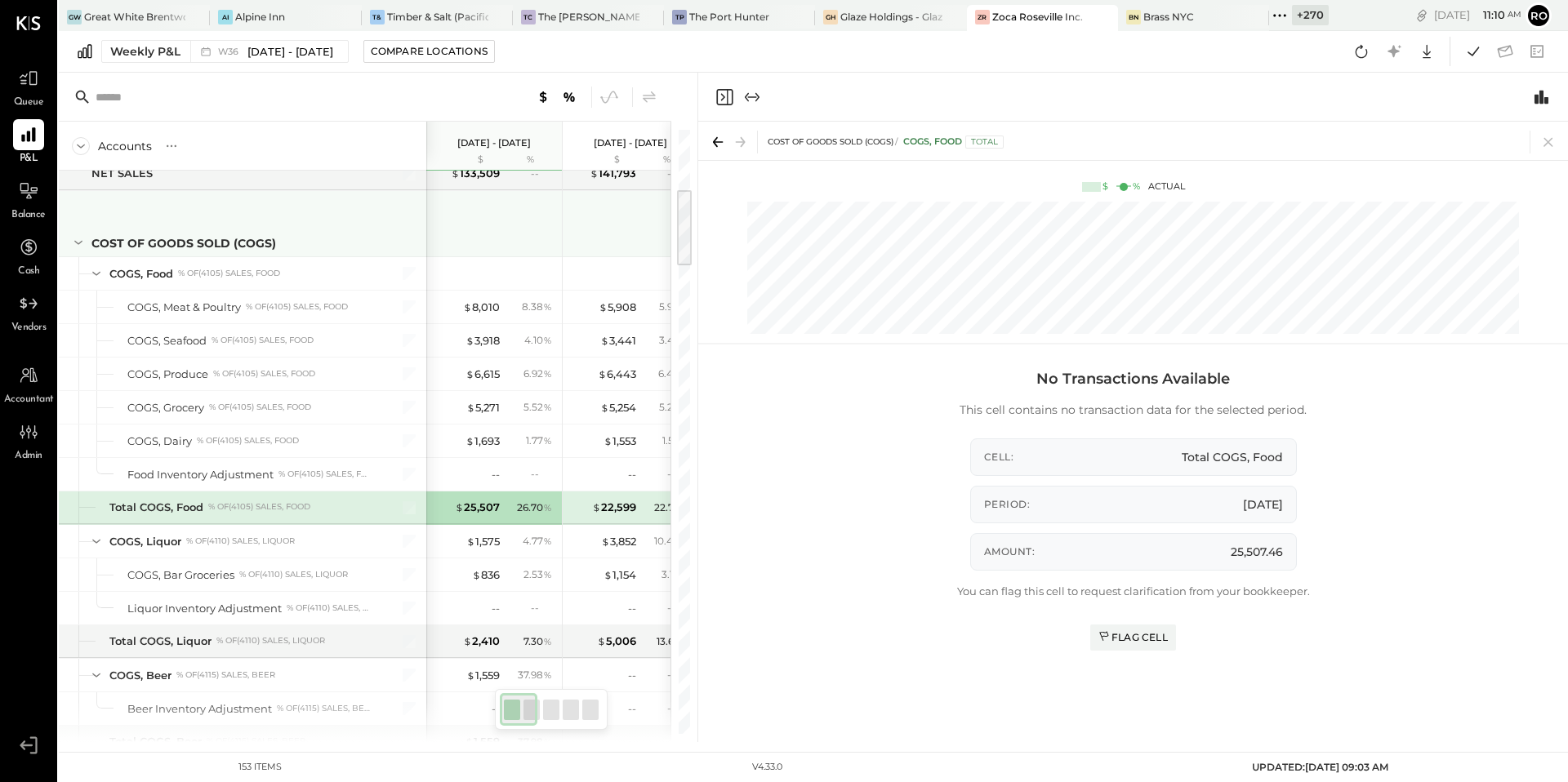
scroll to position [453, 0]
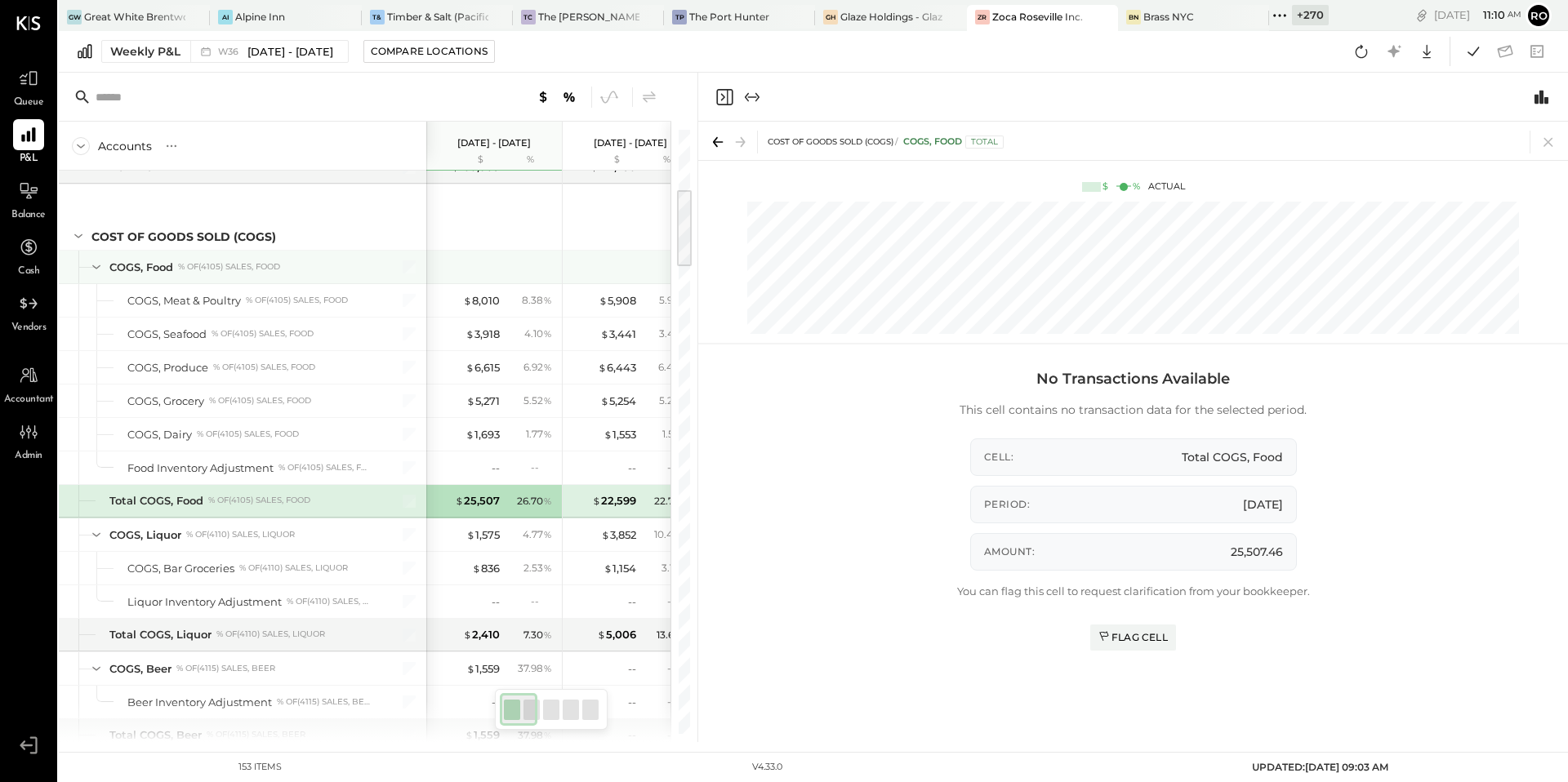
click at [360, 267] on div "COGS, Food % of (4105) Sales, Food" at bounding box center [241, 267] width 262 height 15
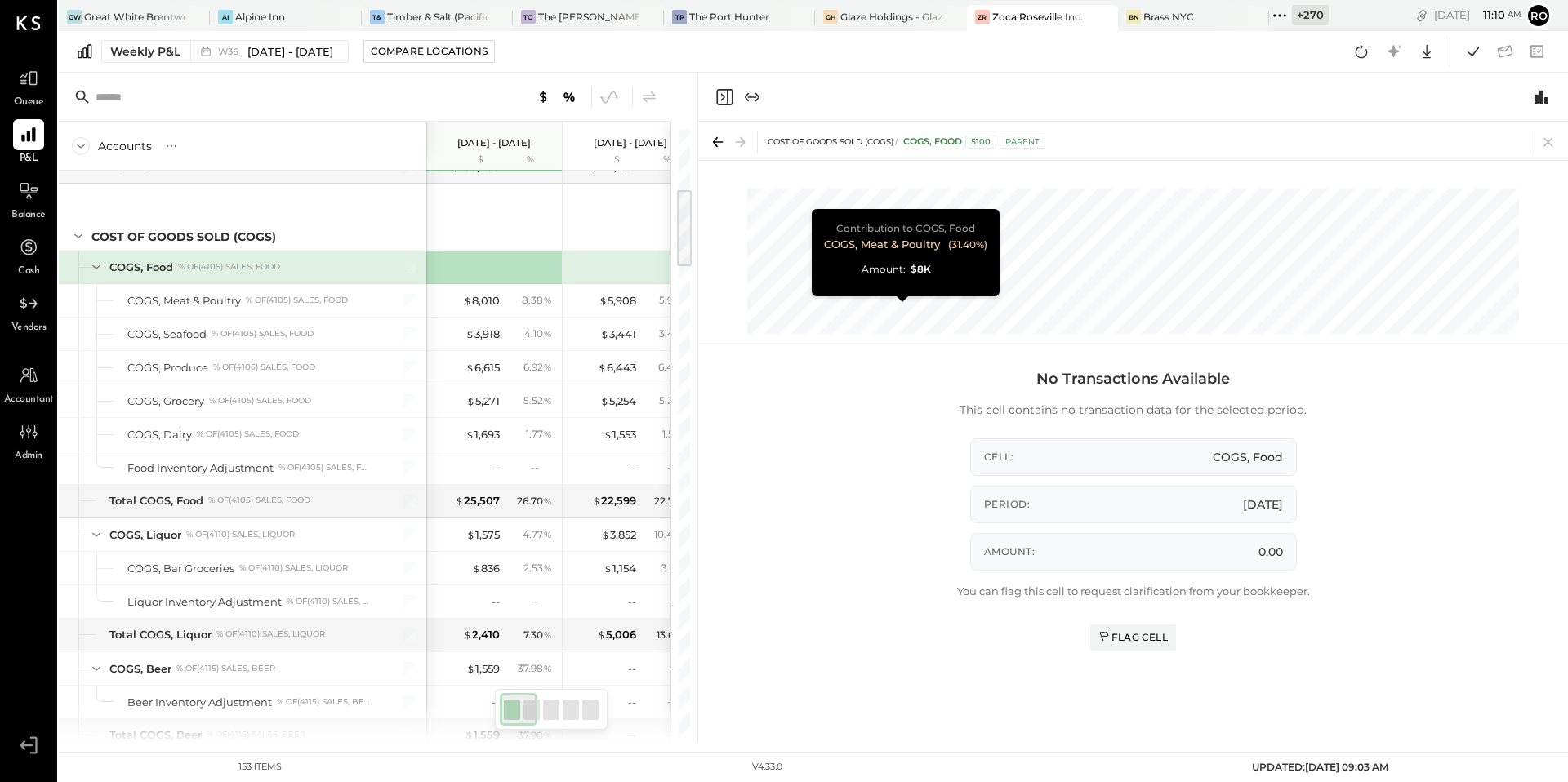
scroll to position [281, 0]
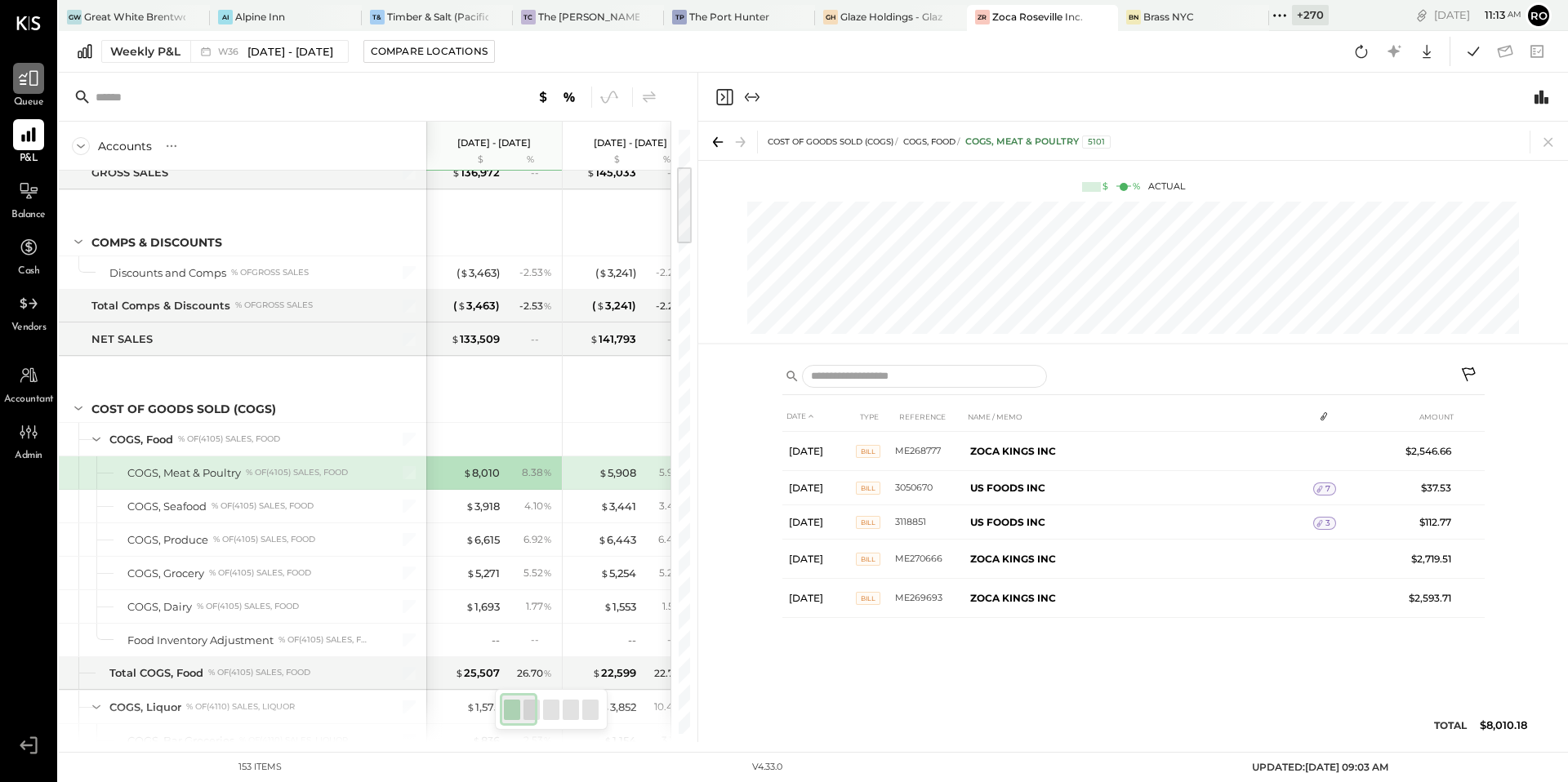
click at [30, 81] on icon at bounding box center [29, 78] width 20 height 15
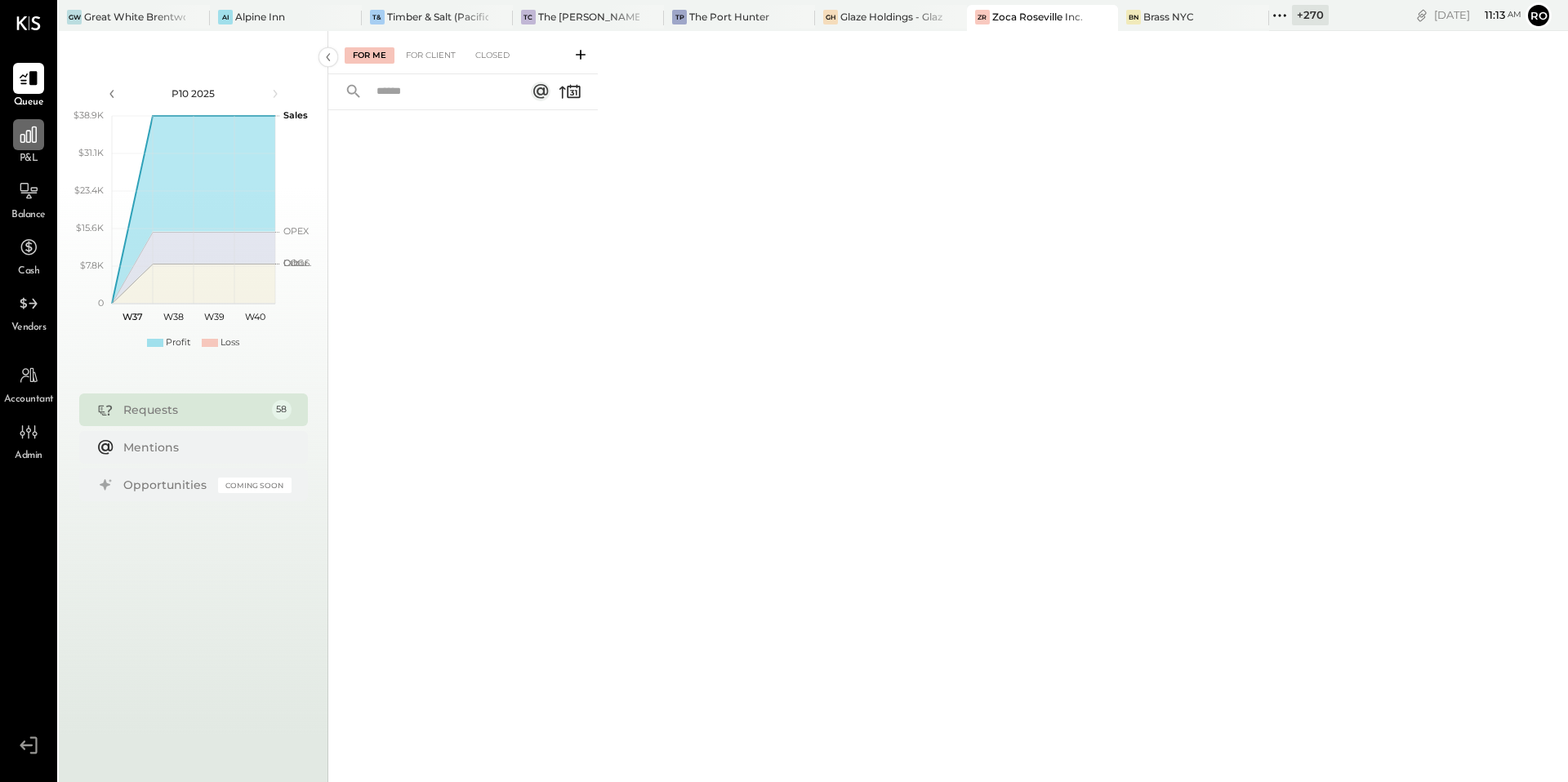
click at [29, 136] on icon at bounding box center [29, 135] width 22 height 22
